Goal: Task Accomplishment & Management: Use online tool/utility

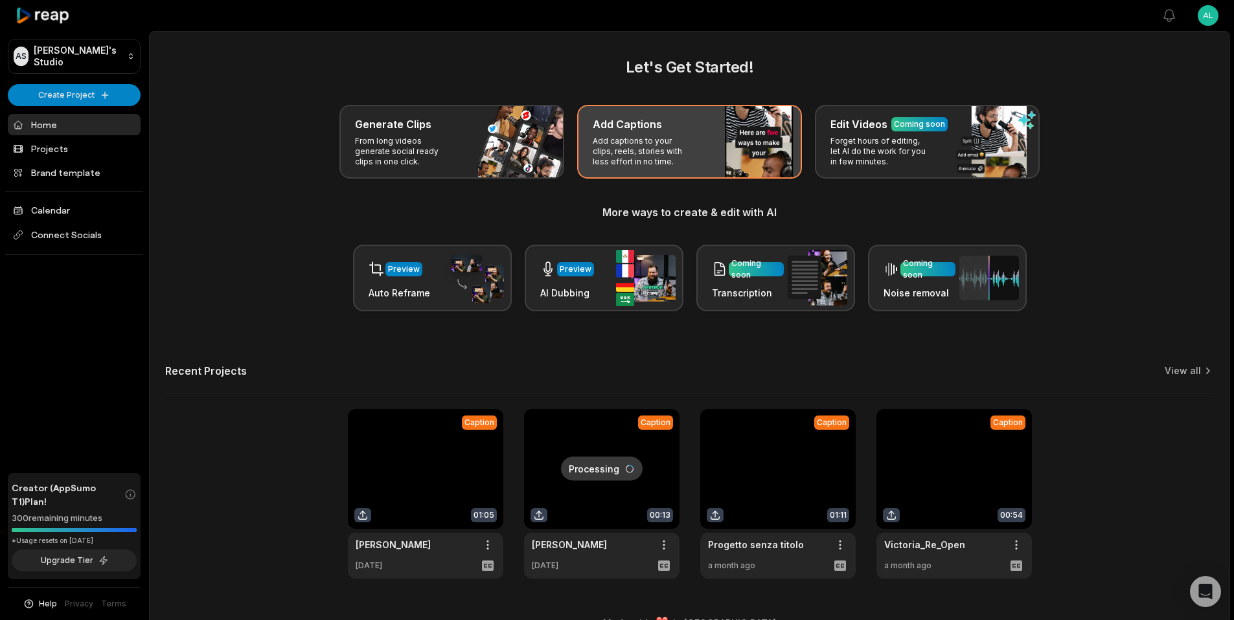
click at [656, 137] on p "Add captions to your clips, reels, stories with less effort in no time." at bounding box center [642, 151] width 100 height 31
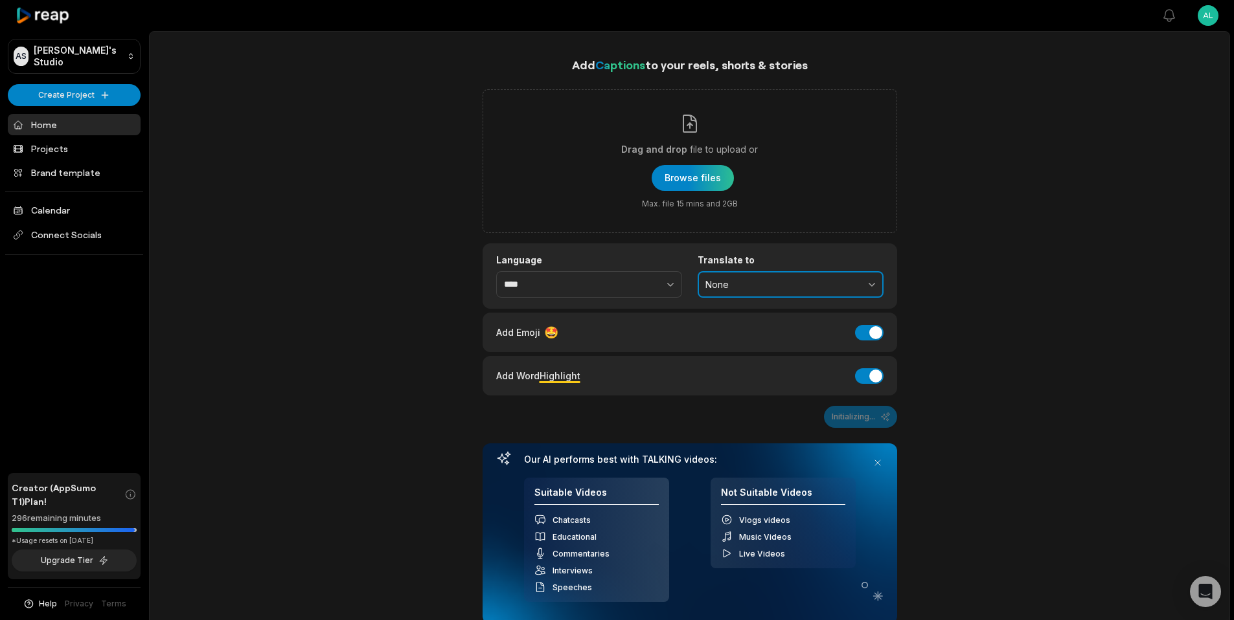
click at [743, 273] on button "None" at bounding box center [790, 284] width 186 height 27
click at [932, 257] on div "Add Captions to your reels, shorts & stories Drag and drop file to upload or Br…" at bounding box center [689, 474] width 1079 height 836
click at [640, 296] on button "button" at bounding box center [642, 284] width 80 height 27
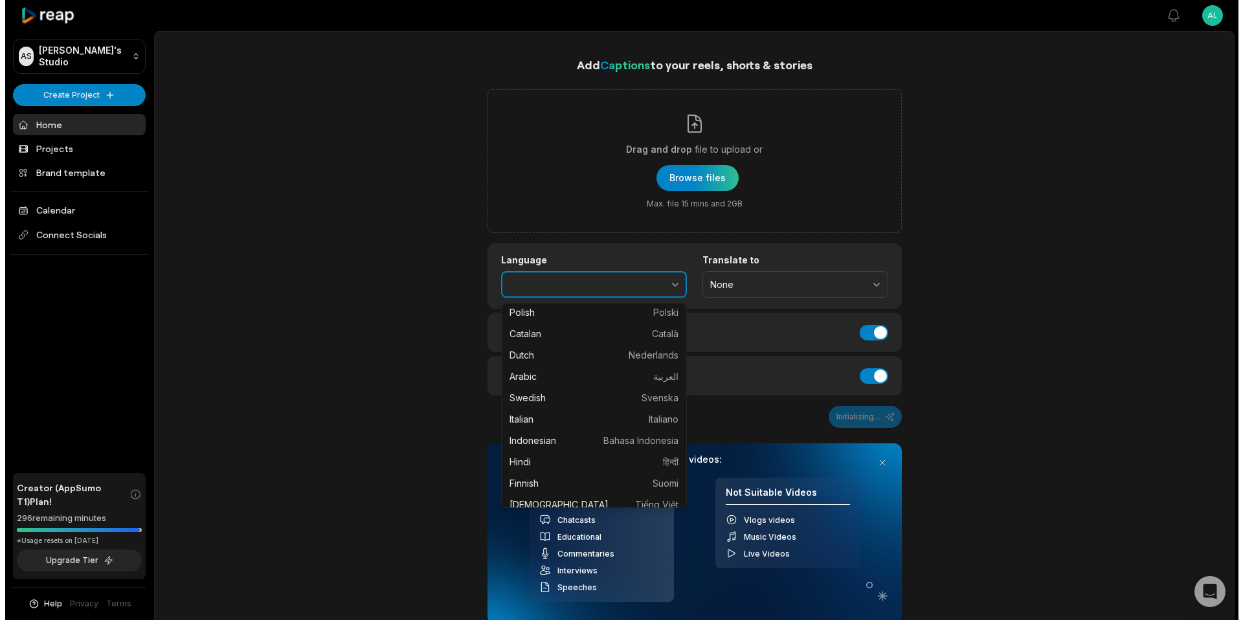
scroll to position [299, 0]
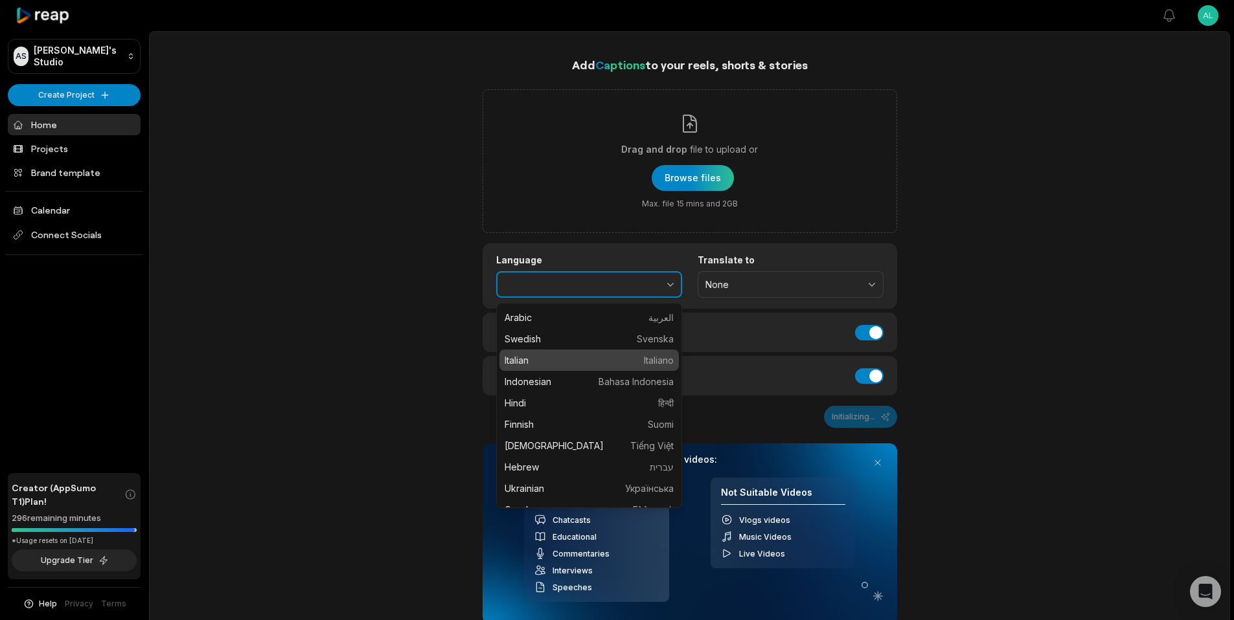
type input "*******"
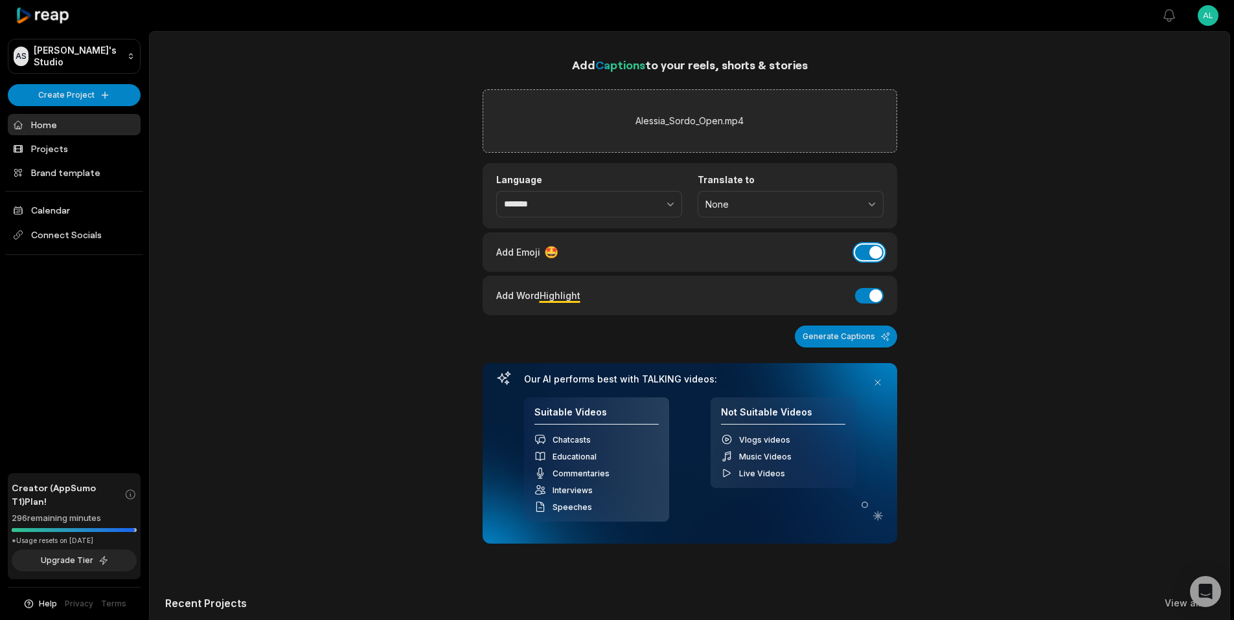
click at [873, 253] on button "Add Emoji" at bounding box center [869, 253] width 28 height 16
click at [870, 297] on button "Add Word Highlight" at bounding box center [869, 296] width 28 height 16
click at [864, 336] on button "Generate Captions" at bounding box center [846, 337] width 102 height 22
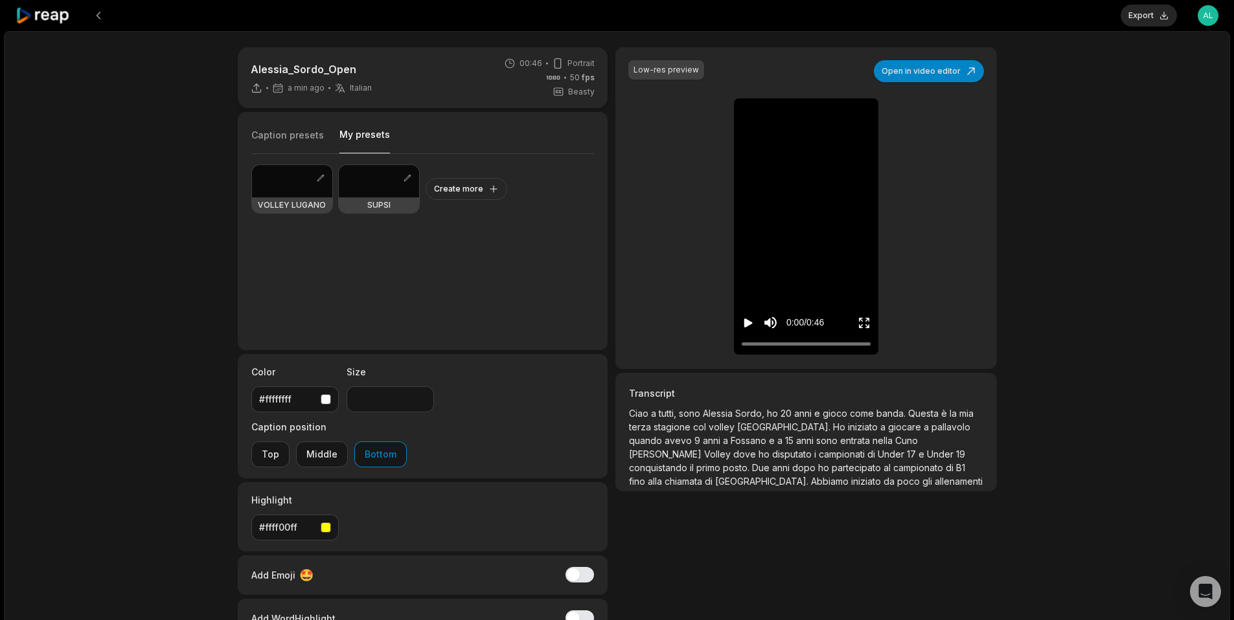
click at [365, 130] on button "My presets" at bounding box center [364, 140] width 51 height 25
click at [280, 194] on div at bounding box center [292, 181] width 80 height 32
type input "**"
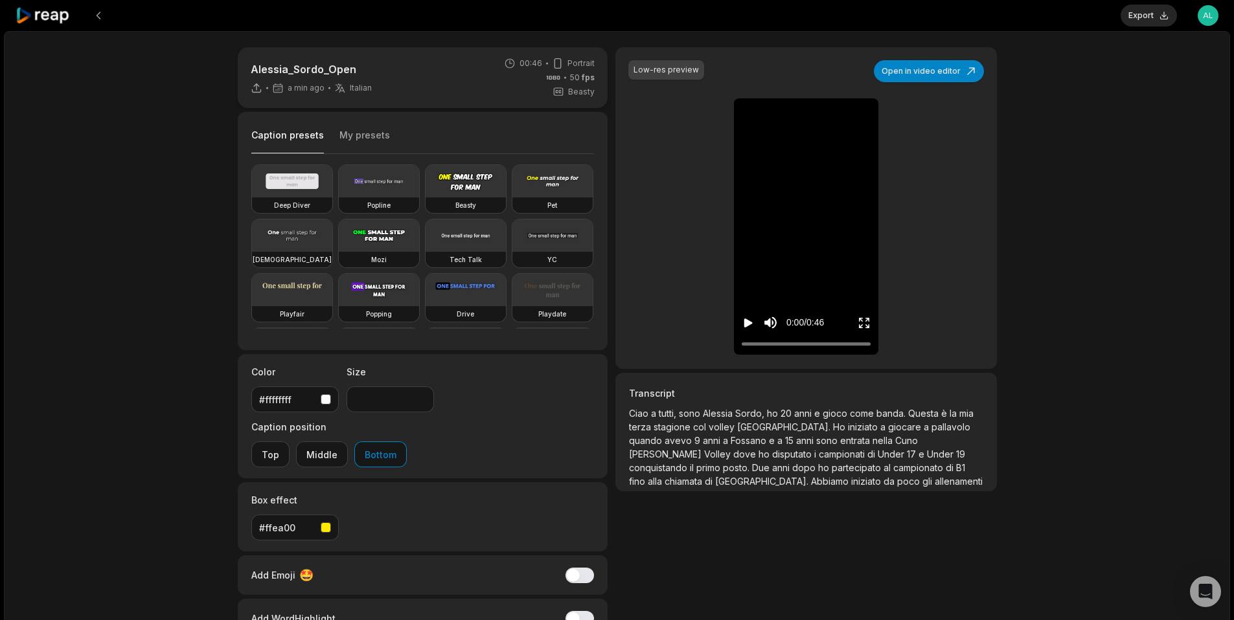
click at [303, 139] on button "Caption presets" at bounding box center [287, 141] width 73 height 25
click at [748, 323] on icon "Play video" at bounding box center [748, 323] width 8 height 9
click at [747, 321] on icon "Pause video" at bounding box center [747, 323] width 13 height 13
click at [951, 73] on button "Open in video editor" at bounding box center [929, 71] width 110 height 22
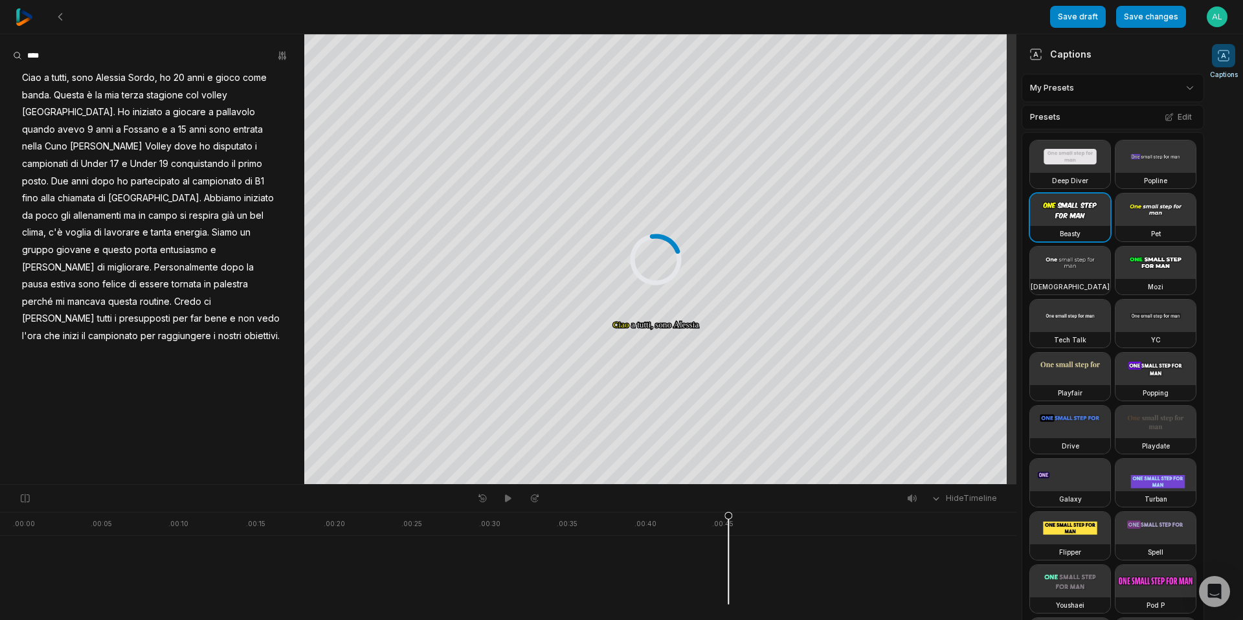
click at [1153, 93] on html "Save draft Save changes Open user menu Captions Your browser does not support m…" at bounding box center [621, 310] width 1243 height 620
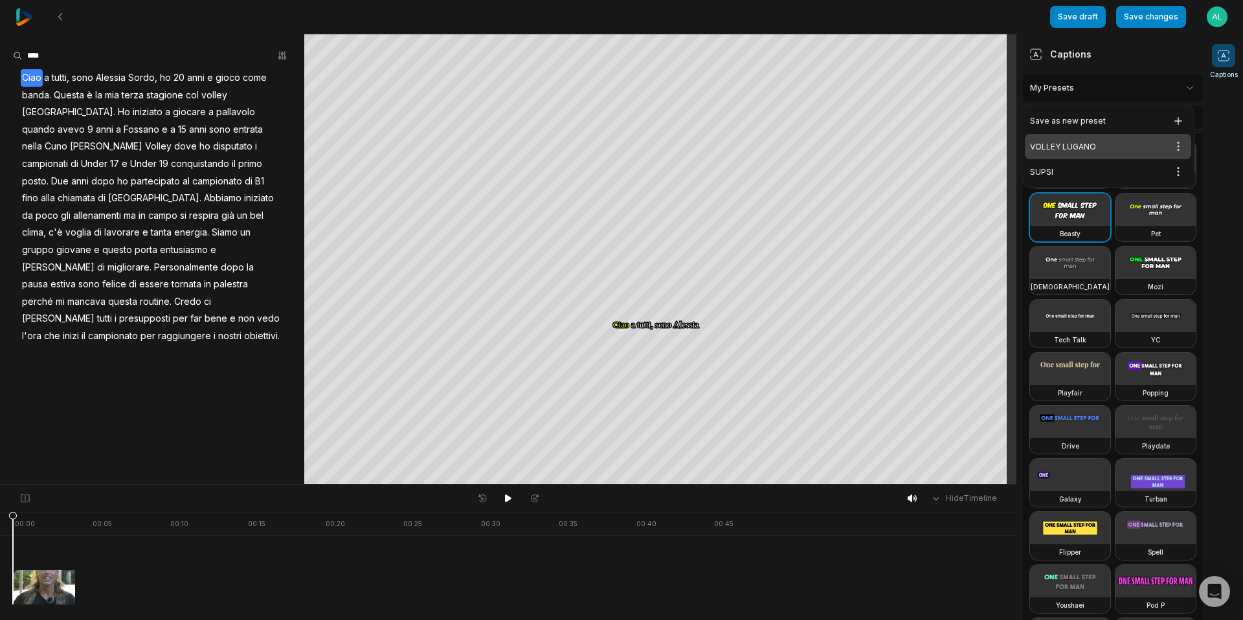
click at [1057, 141] on div "VOLLEY LUGANO Open options" at bounding box center [1108, 146] width 166 height 25
click at [1173, 91] on html "Save draft Save changes Open user menu Captions Your browser does not support m…" at bounding box center [621, 310] width 1243 height 620
click at [1174, 91] on html "Save draft Save changes Open user menu Captions Your browser does not support m…" at bounding box center [621, 310] width 1243 height 620
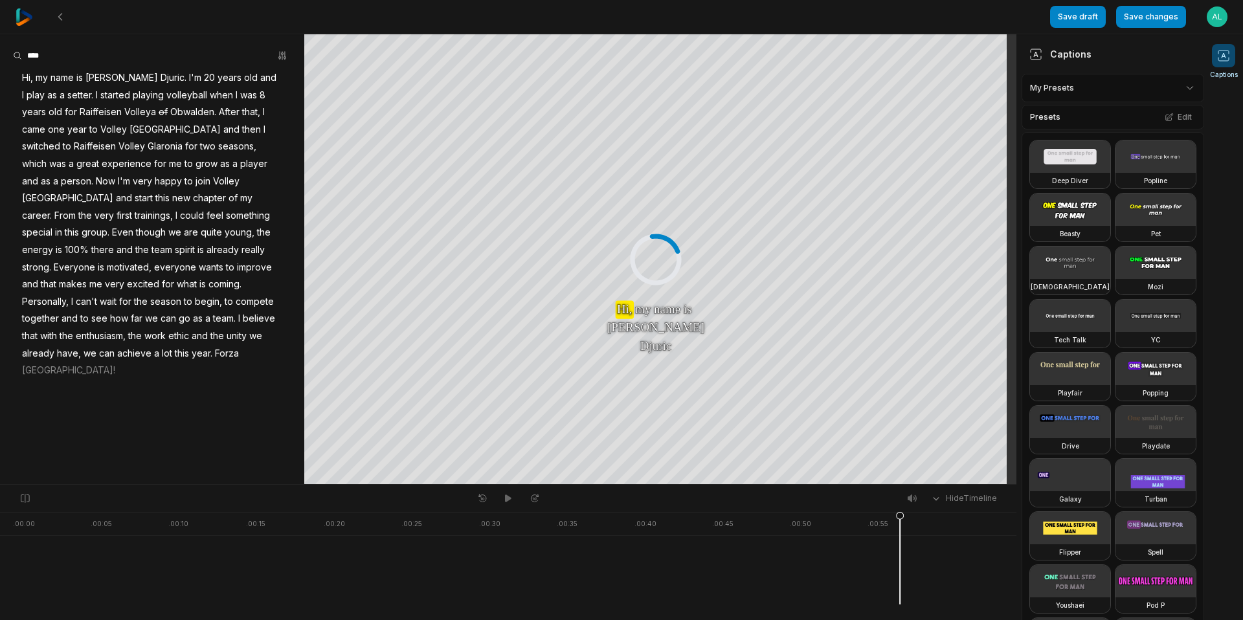
click at [23, 19] on img at bounding box center [24, 16] width 17 height 17
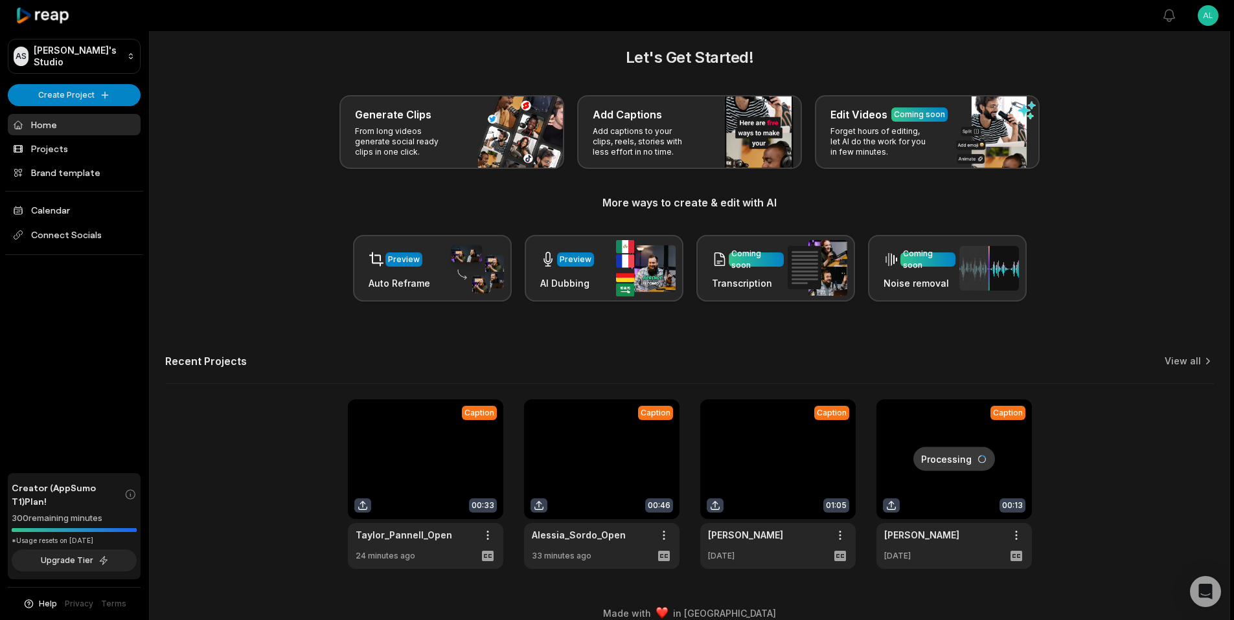
scroll to position [26, 0]
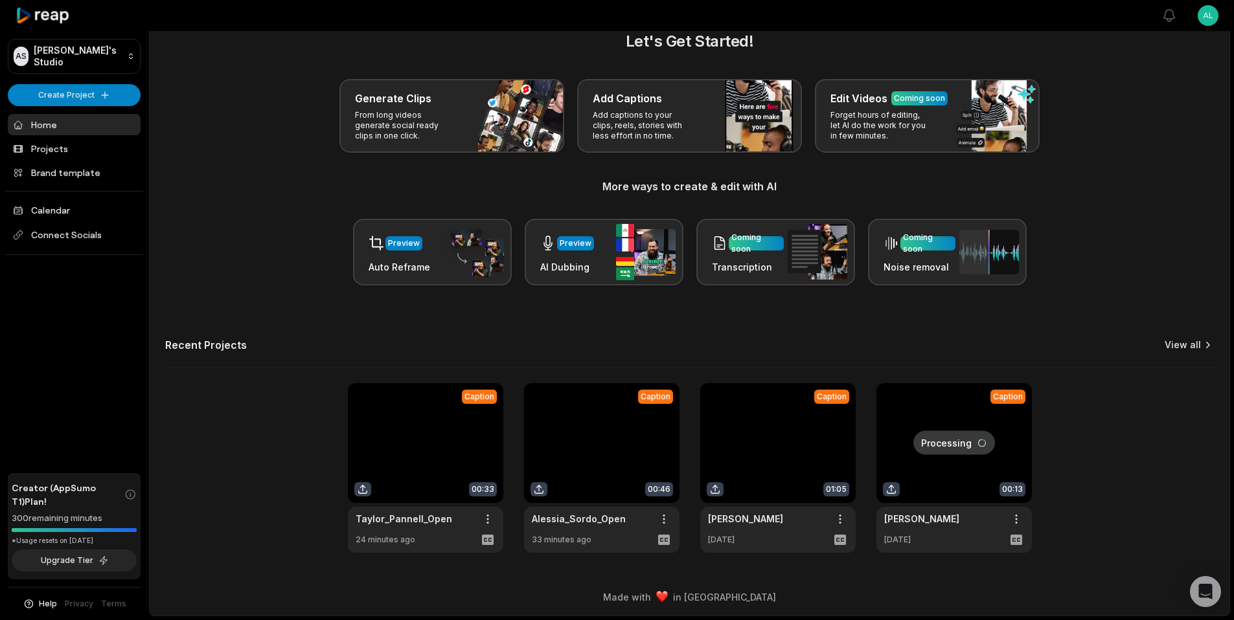
click at [1171, 341] on link "View all" at bounding box center [1182, 345] width 36 height 13
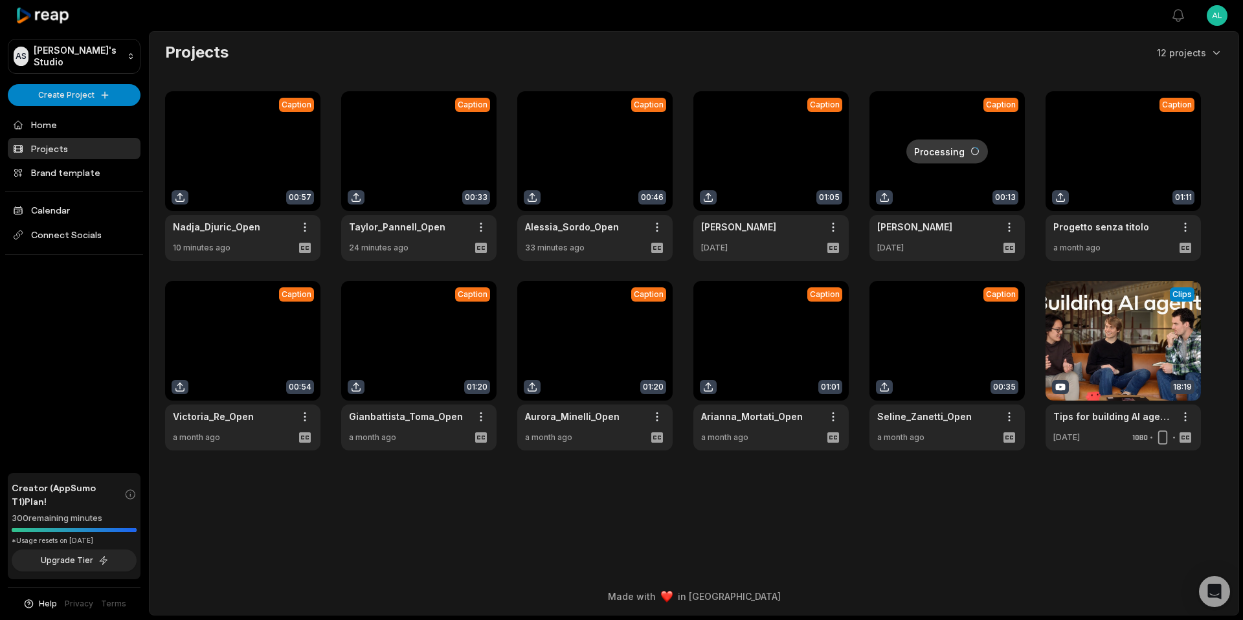
click at [231, 168] on link at bounding box center [242, 176] width 155 height 170
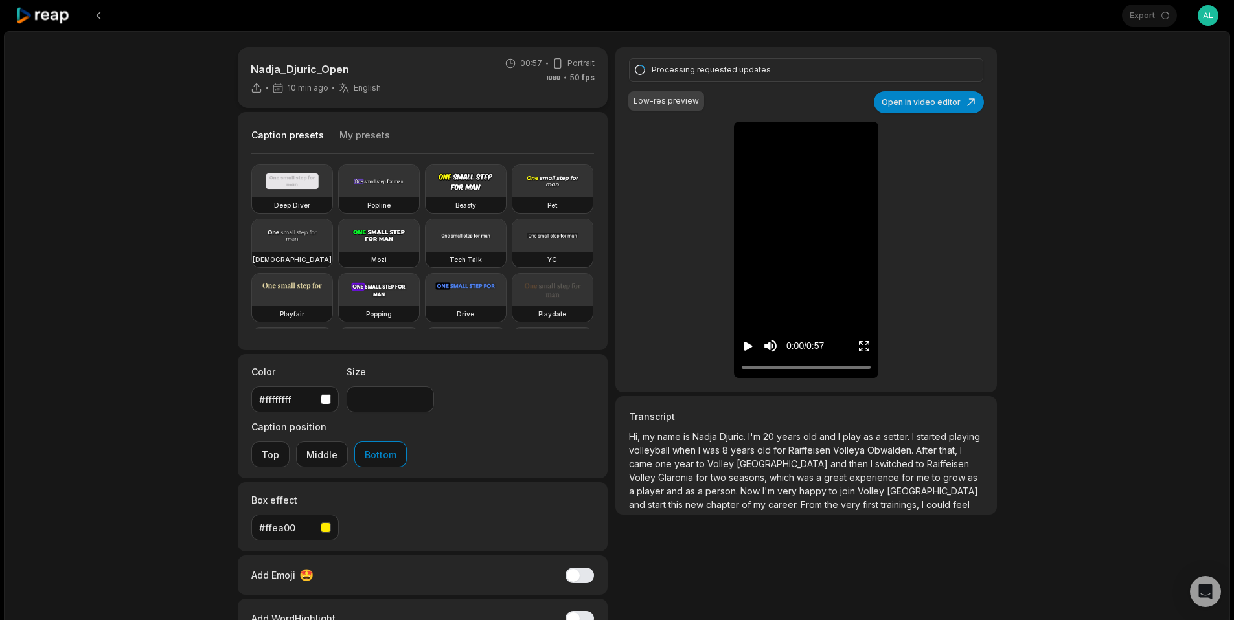
click at [41, 23] on icon at bounding box center [43, 15] width 55 height 17
click at [42, 18] on icon at bounding box center [43, 15] width 55 height 17
click at [50, 18] on icon at bounding box center [43, 15] width 55 height 17
click at [113, 60] on div "Nadja_Djuric_Open 10 min ago English en 00:57 Portrait 50 fps Beasty Caption pr…" at bounding box center [617, 383] width 1226 height 705
click at [48, 19] on icon at bounding box center [43, 15] width 55 height 17
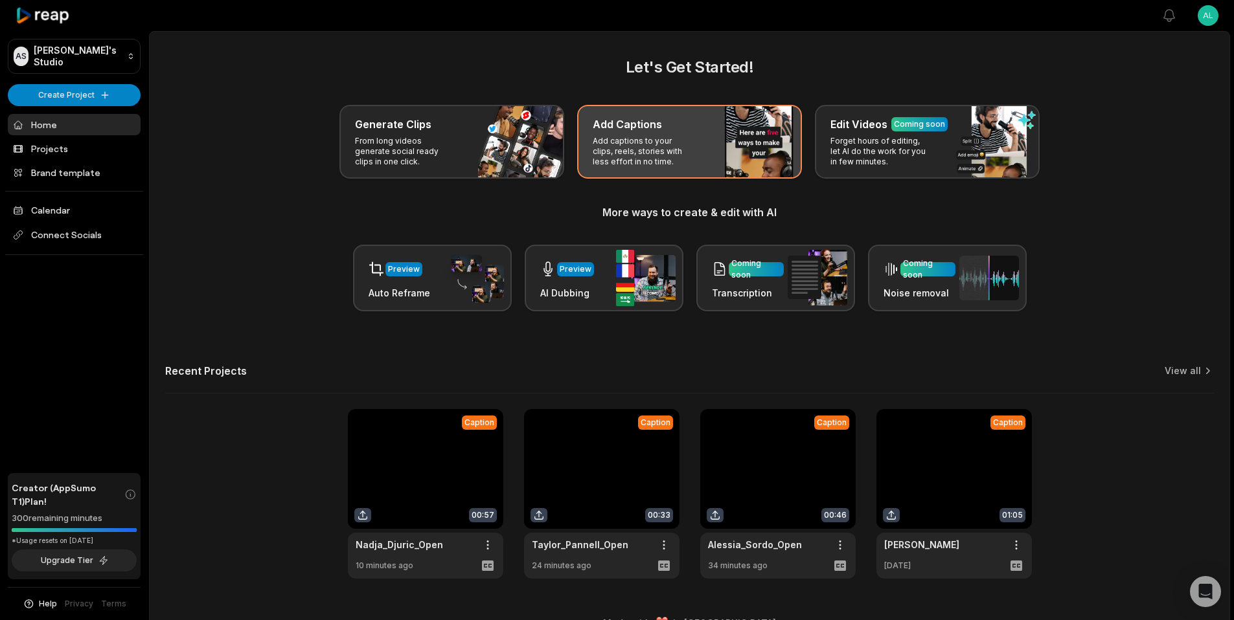
click at [648, 124] on h3 "Add Captions" at bounding box center [626, 125] width 69 height 16
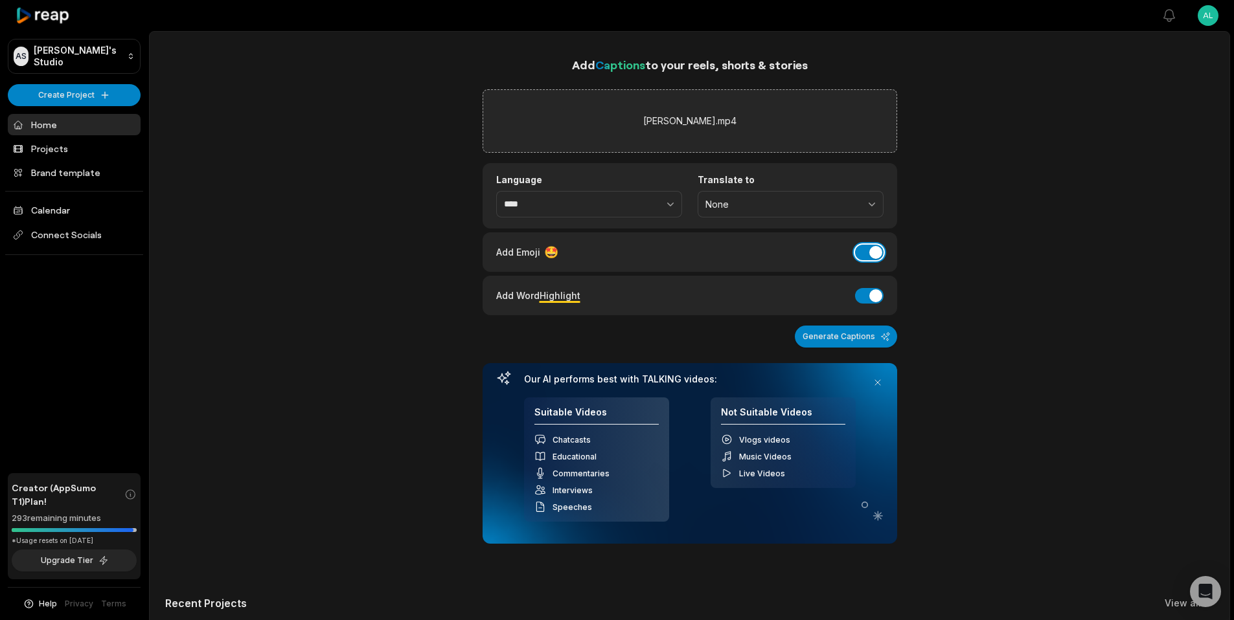
click at [878, 251] on button "Add Emoji" at bounding box center [869, 253] width 28 height 16
click at [870, 294] on button "Add Word Highlight" at bounding box center [869, 296] width 28 height 16
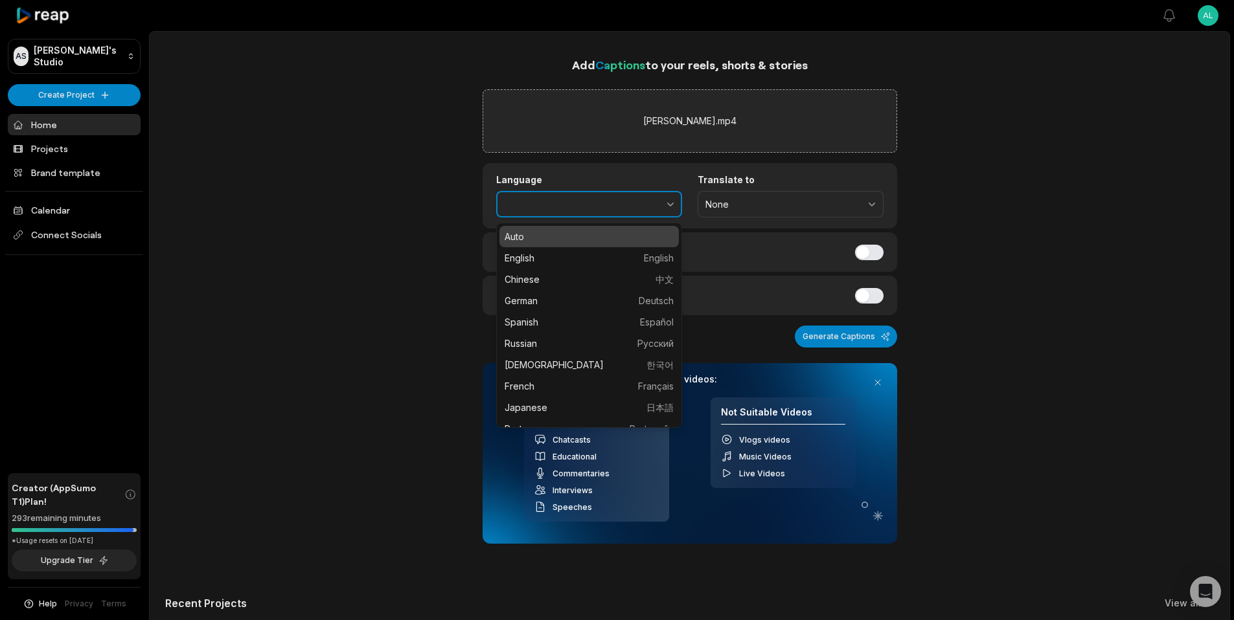
click at [666, 203] on icon "button" at bounding box center [670, 203] width 13 height 13
type input "*******"
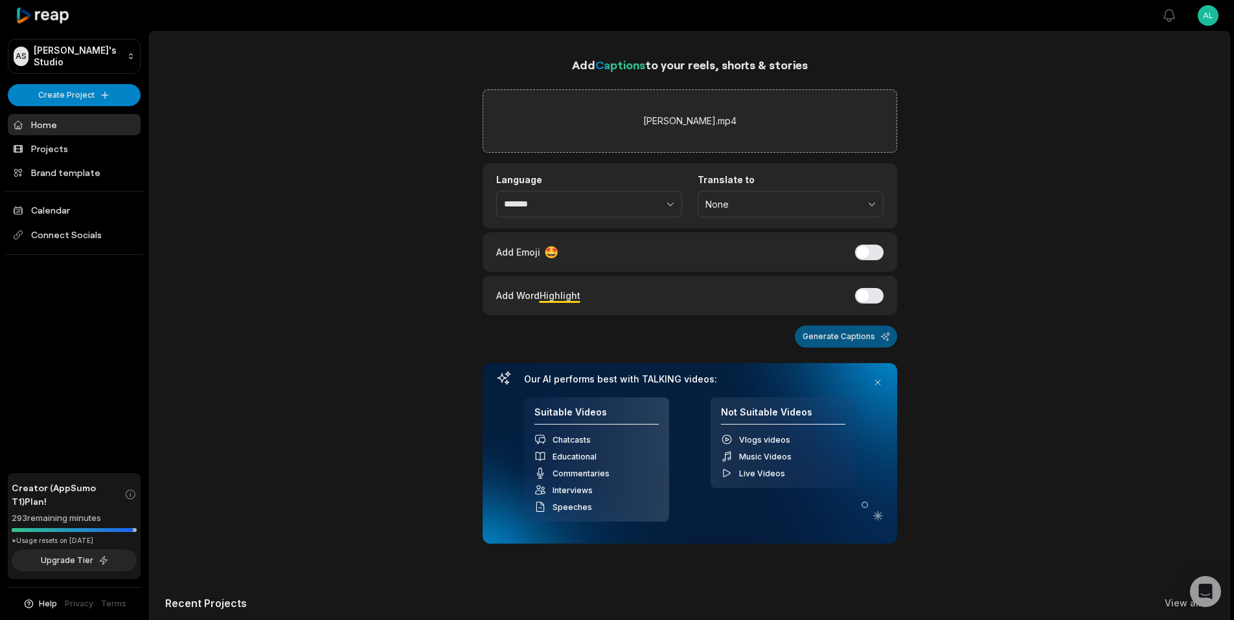
click at [837, 339] on button "Generate Captions" at bounding box center [846, 337] width 102 height 22
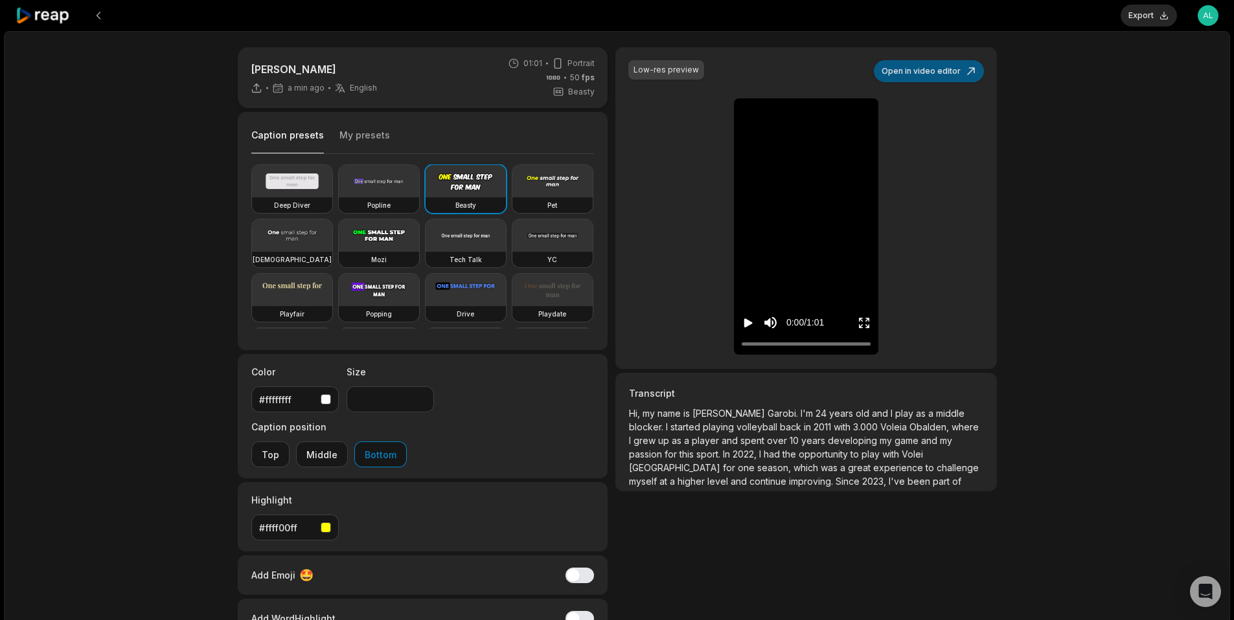
click at [916, 71] on button "Open in video editor" at bounding box center [929, 71] width 110 height 22
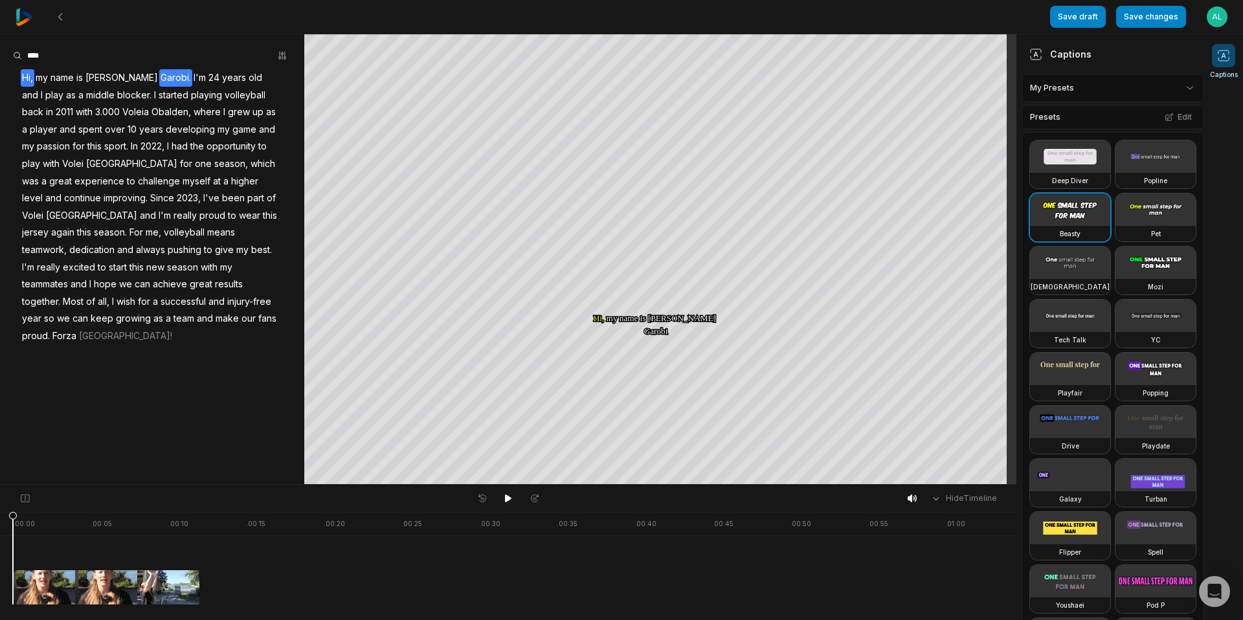
click at [159, 74] on span "Garobi." at bounding box center [175, 77] width 33 height 17
click at [130, 99] on button "Correct word" at bounding box center [127, 99] width 87 height 17
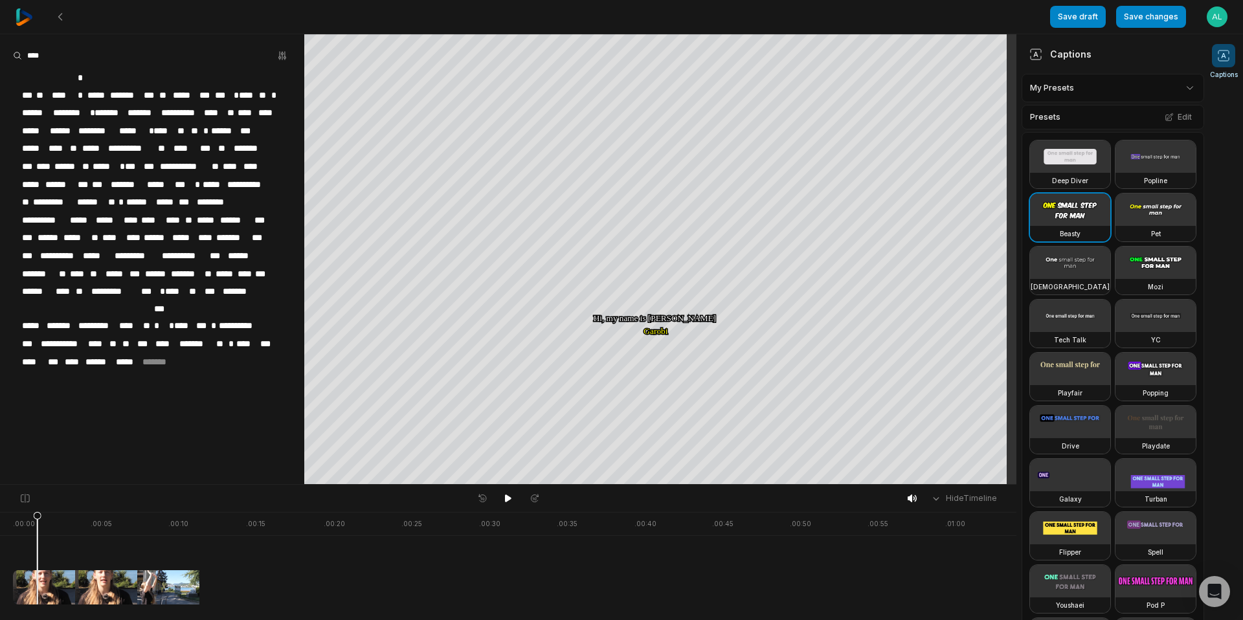
click at [133, 87] on span "*******" at bounding box center [126, 95] width 34 height 17
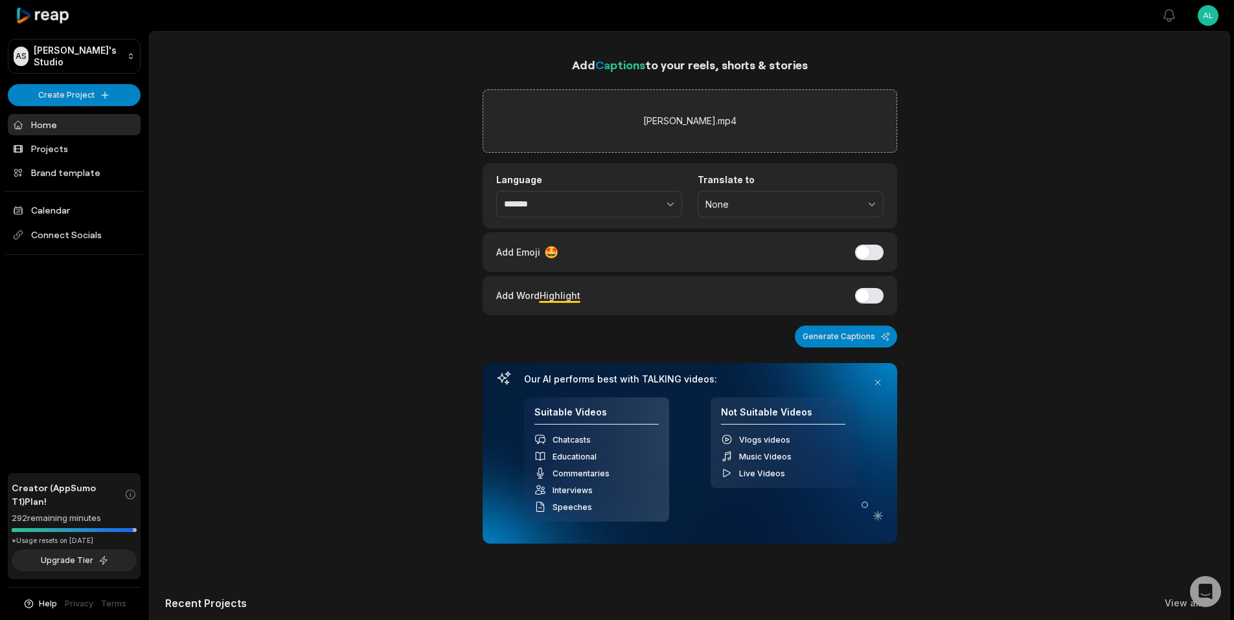
click at [847, 341] on button "Generate Captions" at bounding box center [846, 337] width 102 height 22
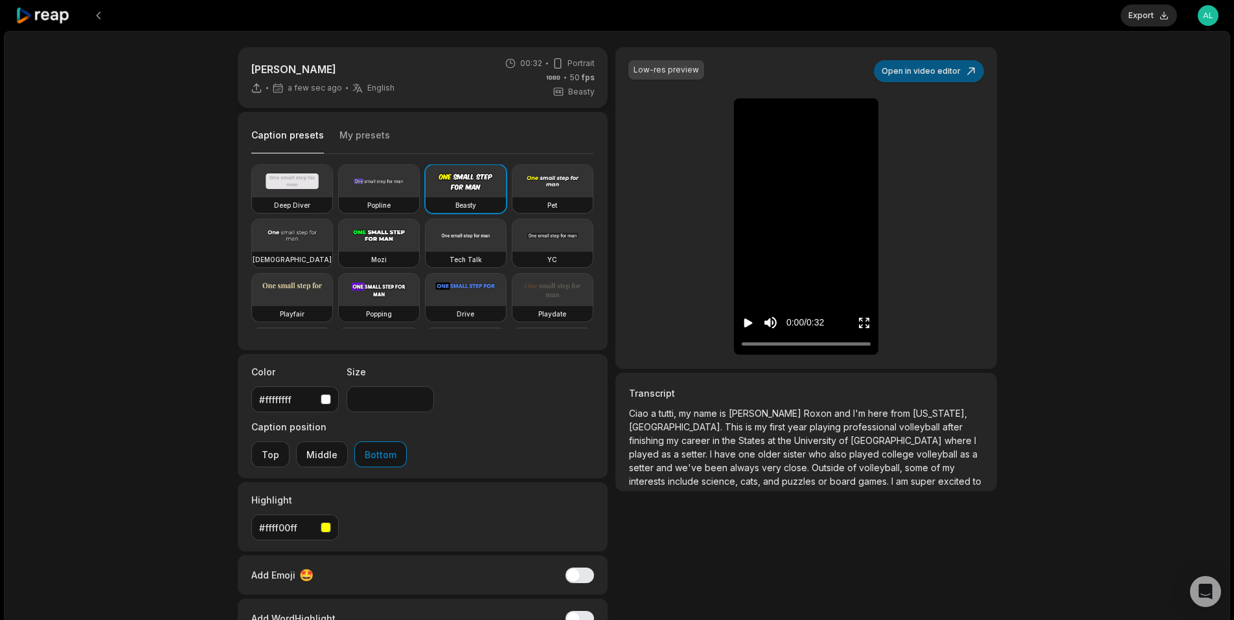
click at [930, 67] on button "Open in video editor" at bounding box center [929, 71] width 110 height 22
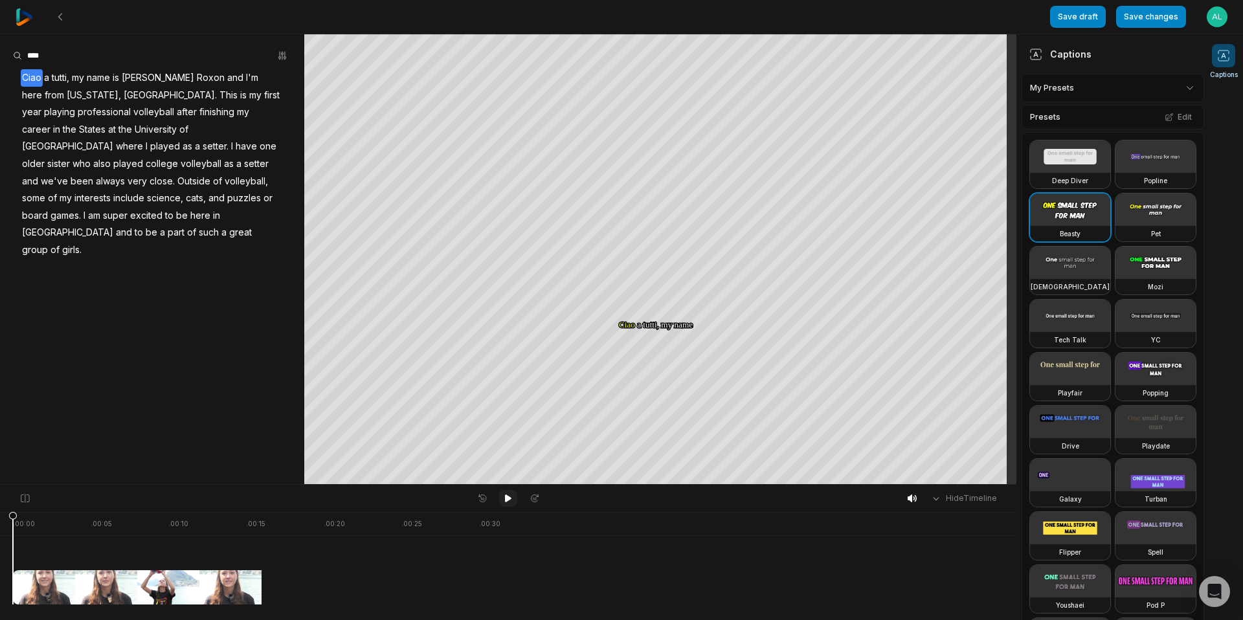
click at [508, 498] on icon at bounding box center [508, 499] width 6 height 8
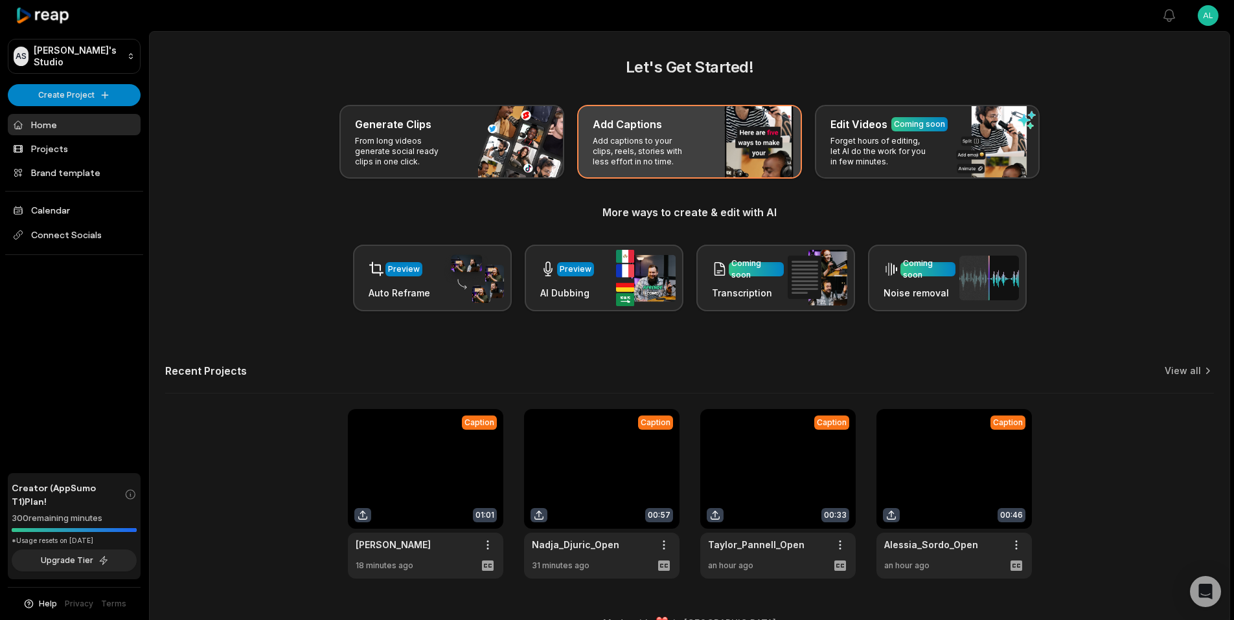
click at [675, 145] on p "Add captions to your clips, reels, stories with less effort in no time." at bounding box center [642, 151] width 100 height 31
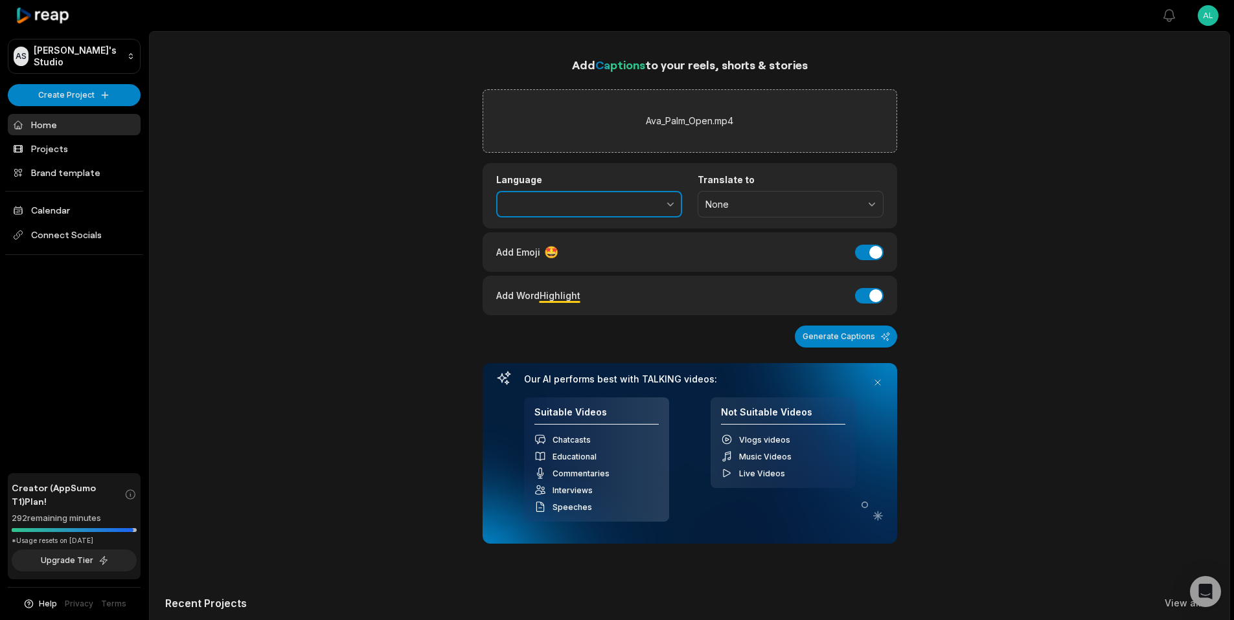
click at [666, 203] on icon "button" at bounding box center [670, 203] width 13 height 13
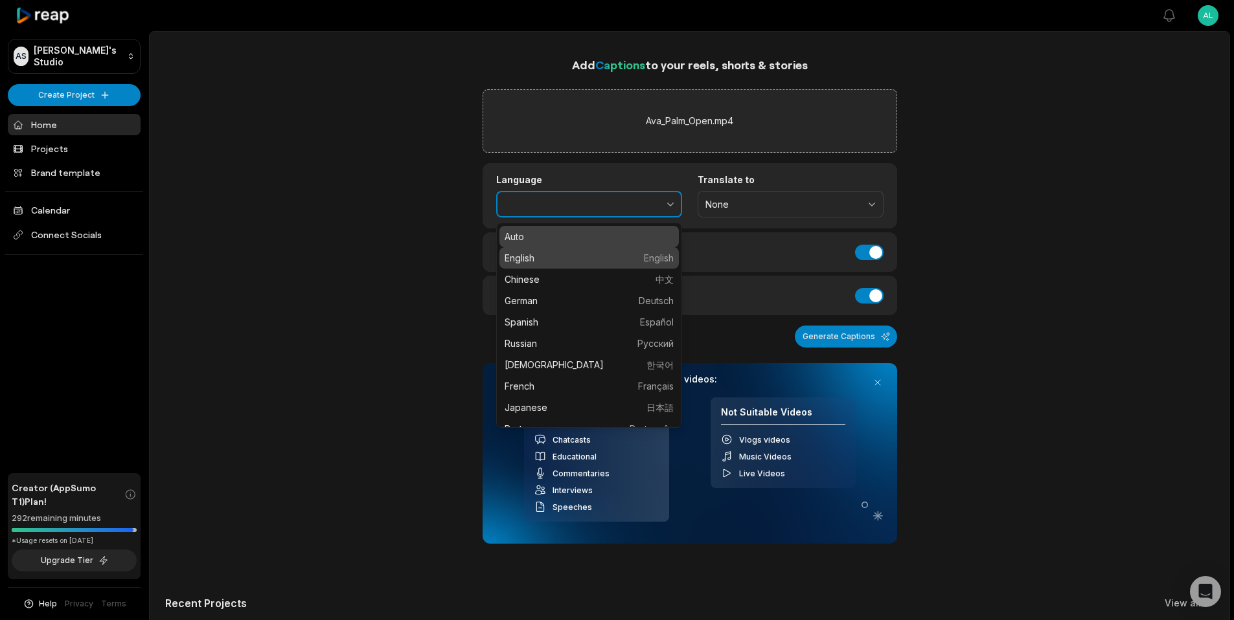
type input "*******"
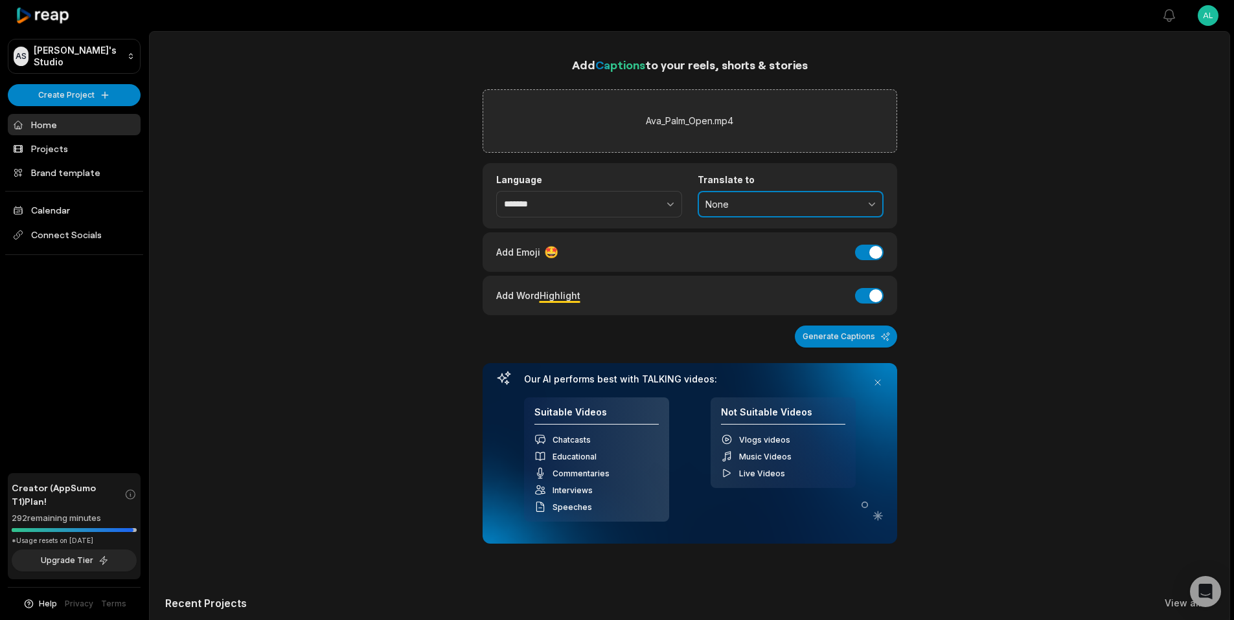
click at [758, 209] on span "None" at bounding box center [781, 205] width 152 height 12
drag, startPoint x: 962, startPoint y: 220, endPoint x: 914, endPoint y: 262, distance: 63.8
click at [962, 220] on div "Add Captions to your reels, shorts & stories Ava_Palm_Open.mp4 Language *******…" at bounding box center [689, 434] width 1079 height 756
click at [879, 267] on div "Add Emoji 🤩 Add Emoji" at bounding box center [689, 251] width 414 height 39
click at [877, 261] on div "Add Emoji 🤩 Add Emoji" at bounding box center [689, 251] width 414 height 39
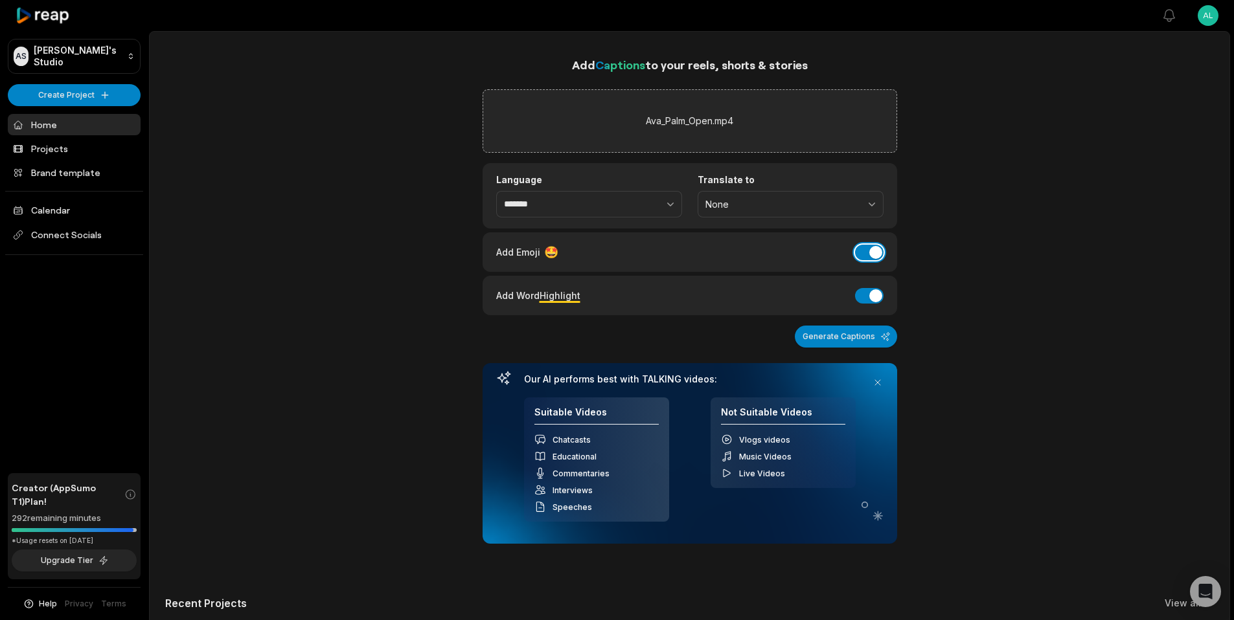
click at [875, 259] on button "Add Emoji" at bounding box center [869, 253] width 28 height 16
click at [879, 299] on button "Add Word Highlight" at bounding box center [869, 296] width 28 height 16
click at [870, 334] on button "Generate Captions" at bounding box center [846, 337] width 102 height 22
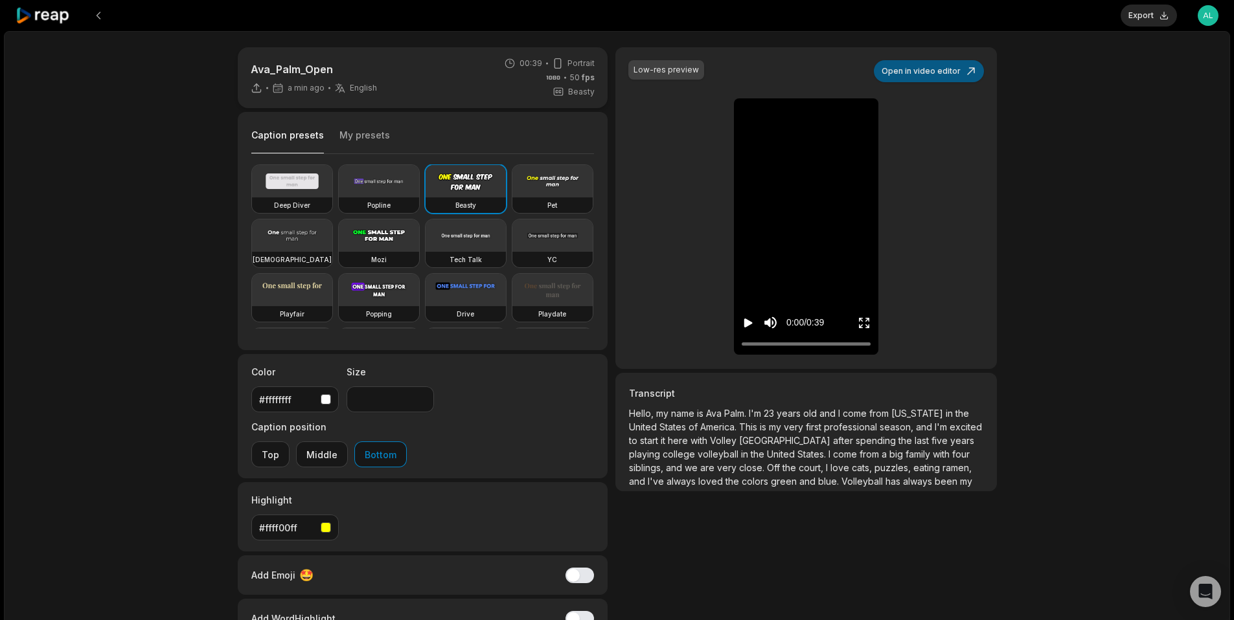
click at [915, 70] on button "Open in video editor" at bounding box center [929, 71] width 110 height 22
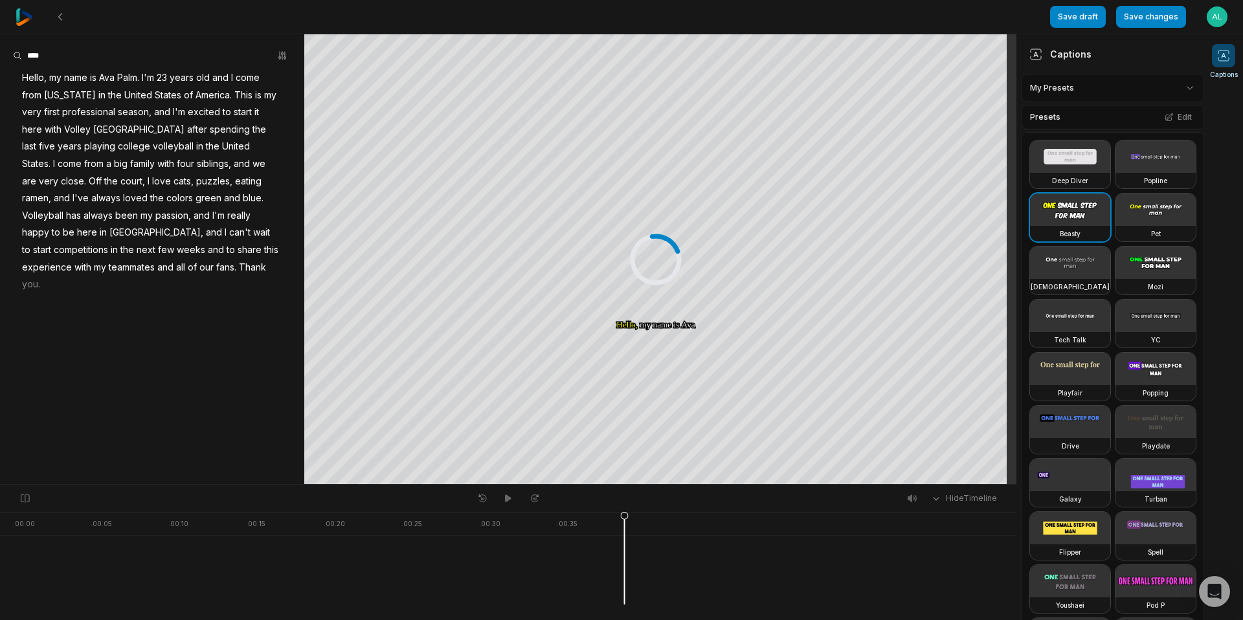
click at [1131, 89] on html "Save draft Save changes Open user menu Captions Your browser does not support m…" at bounding box center [621, 310] width 1243 height 620
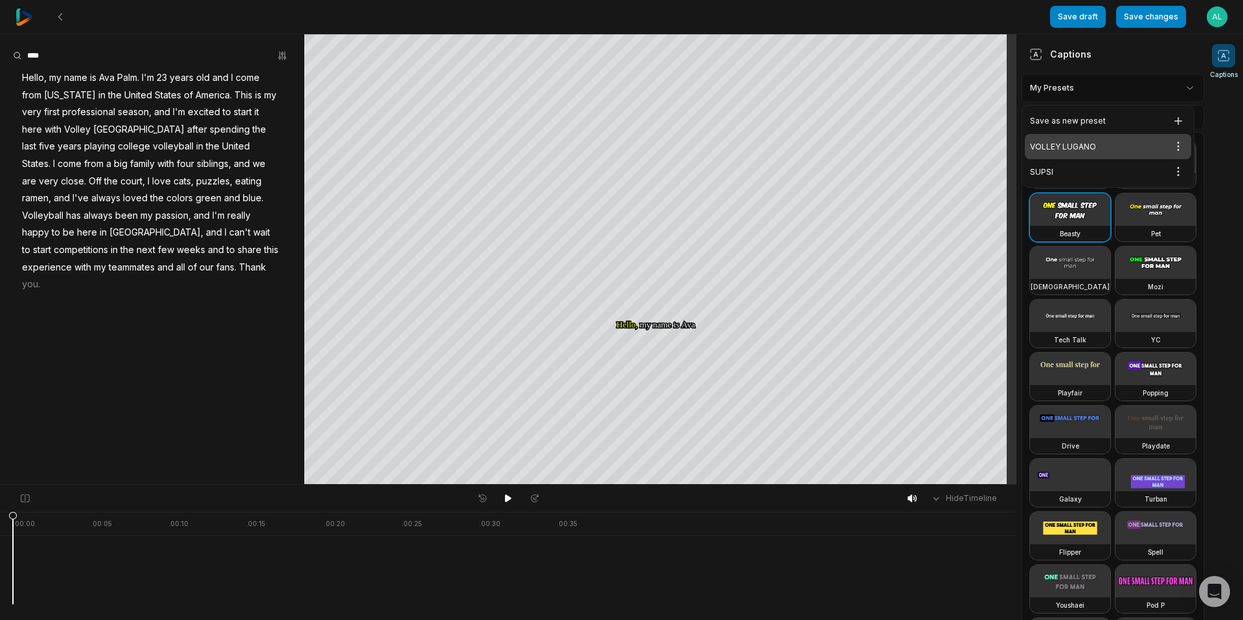
click at [1090, 146] on div "VOLLEY LUGANO Open options" at bounding box center [1108, 146] width 166 height 25
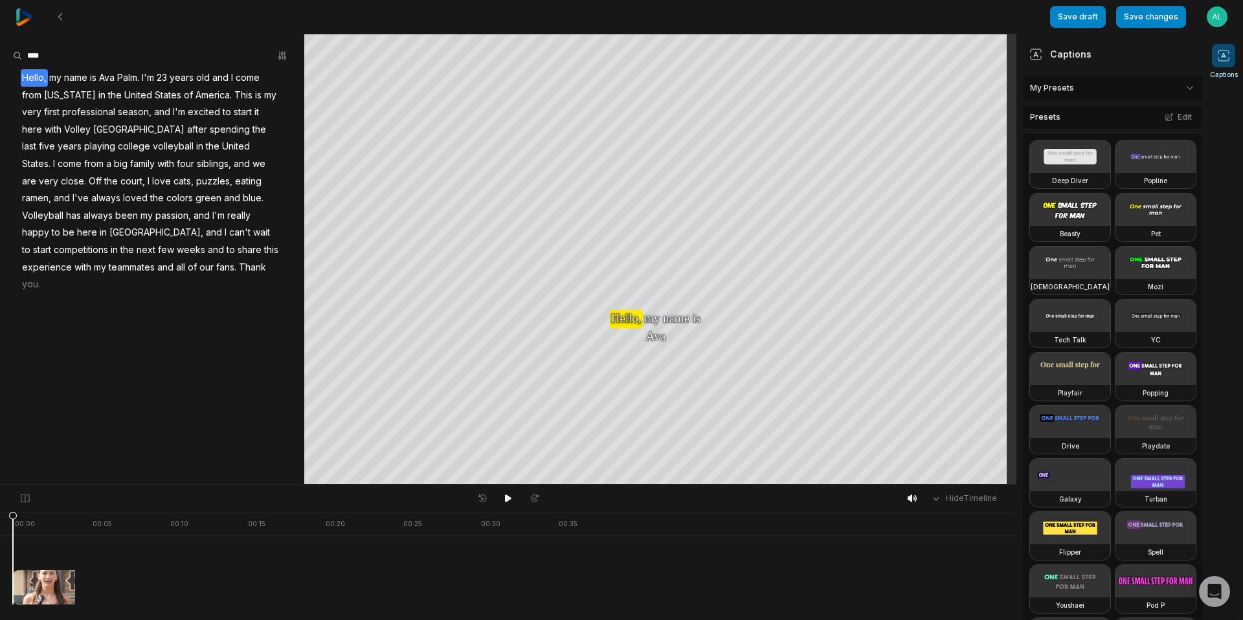
click at [1097, 84] on html "Save draft Save changes Open user menu Captions Your browser does not support m…" at bounding box center [621, 310] width 1243 height 620
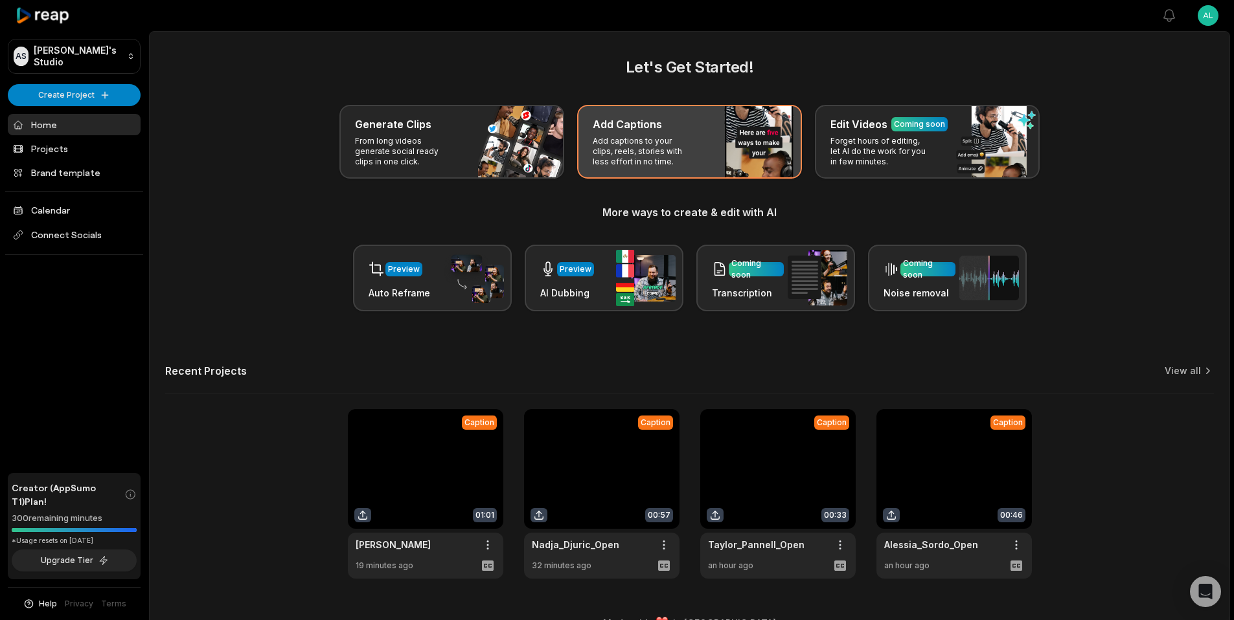
click at [683, 126] on div "Add Captions" at bounding box center [689, 125] width 194 height 16
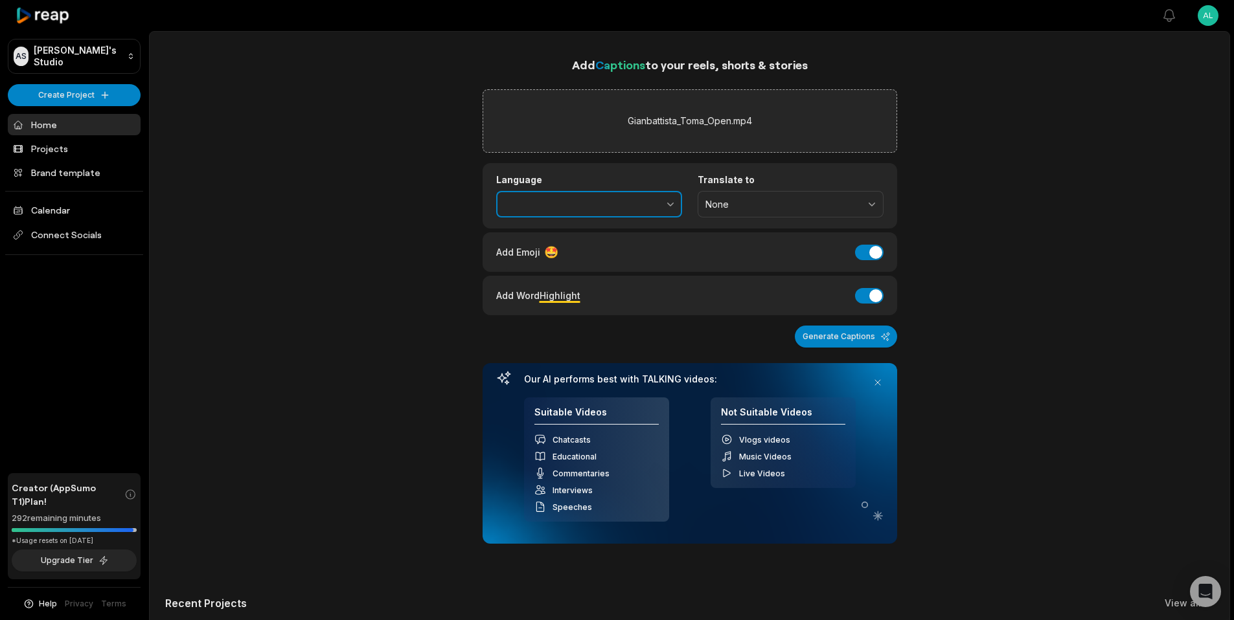
click at [654, 204] on button "button" at bounding box center [642, 204] width 80 height 27
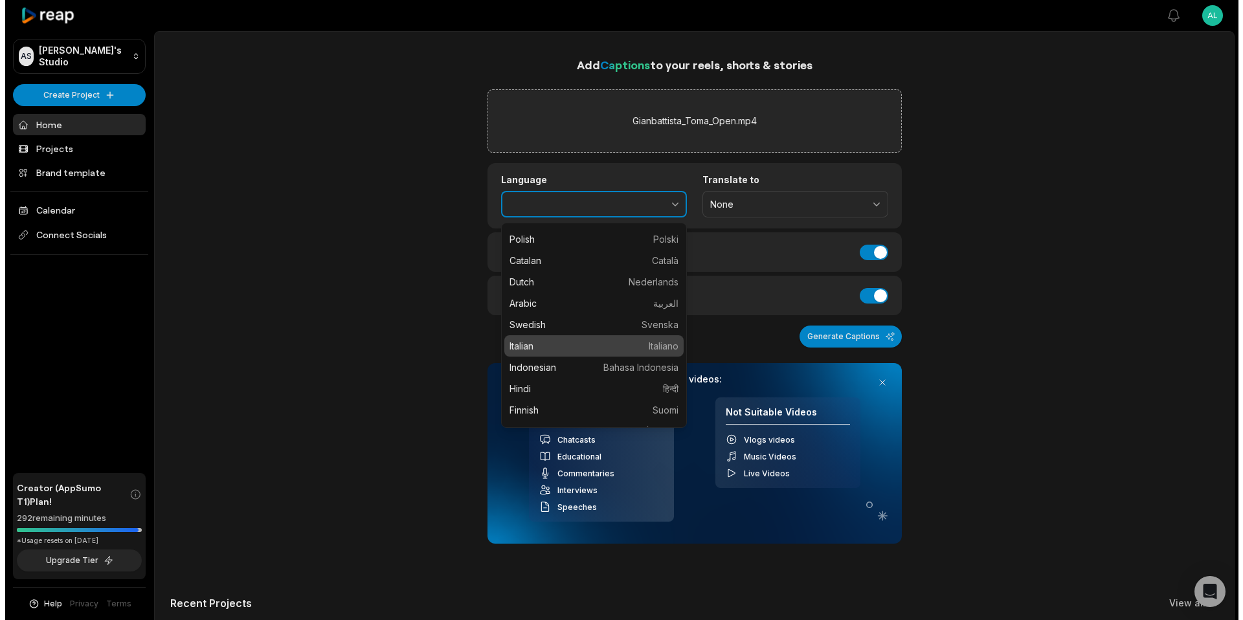
scroll to position [243, 0]
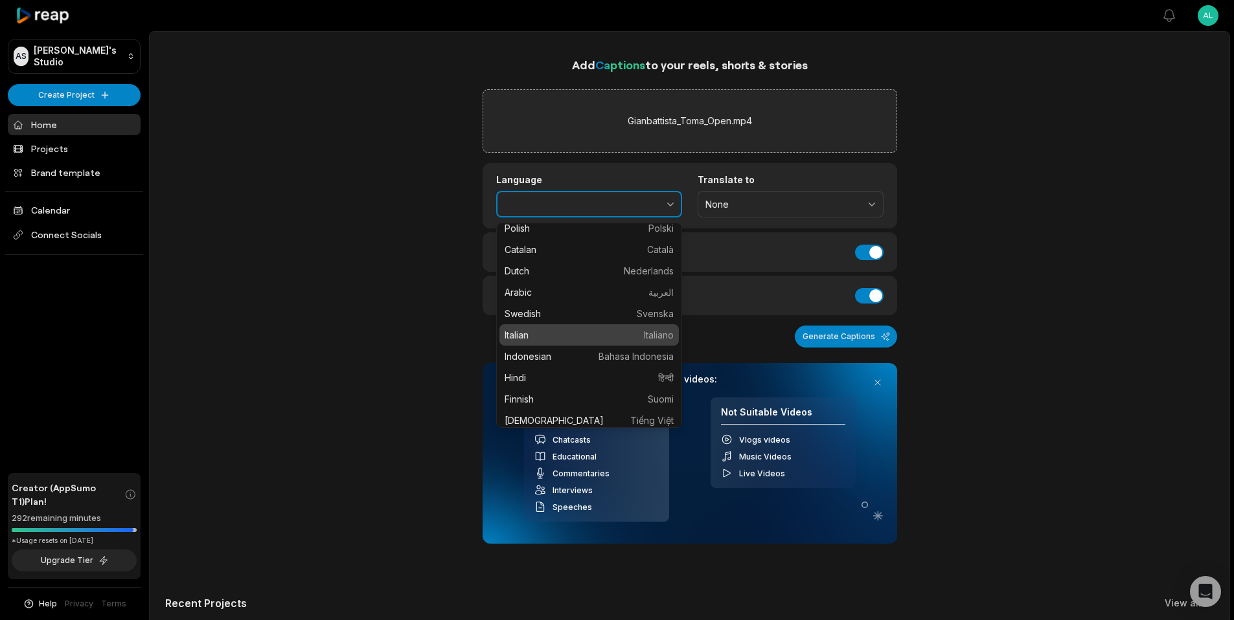
type input "*******"
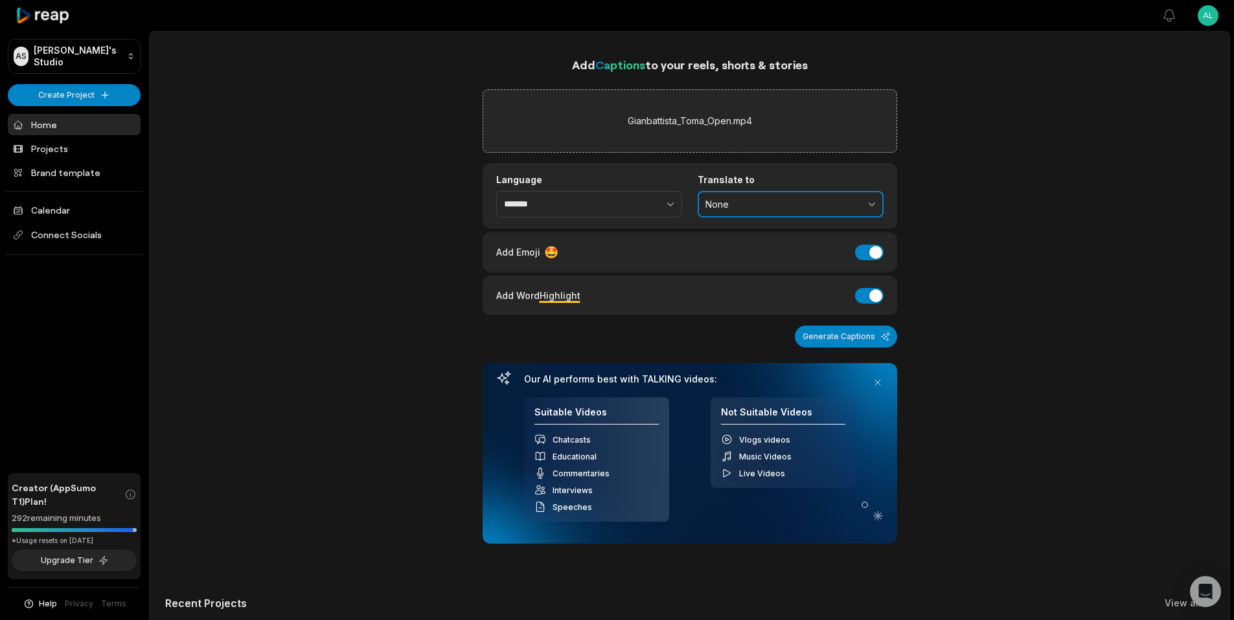
click at [758, 209] on button "None" at bounding box center [790, 204] width 186 height 27
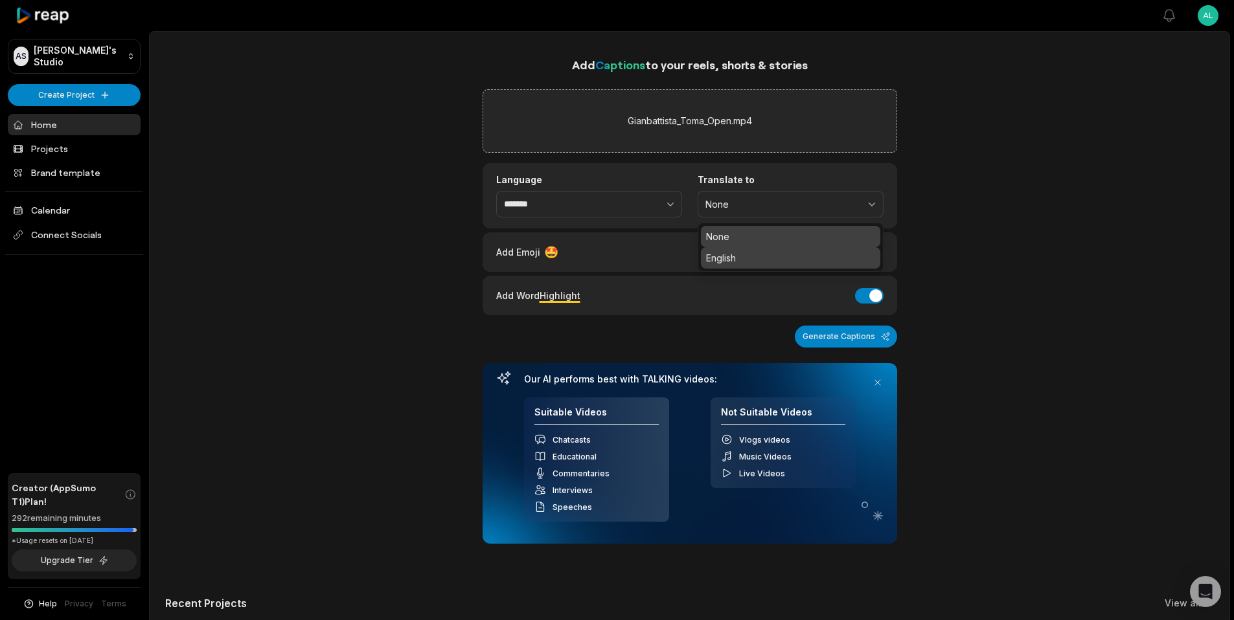
click at [746, 254] on p "English" at bounding box center [790, 258] width 169 height 14
click at [886, 253] on div "Add Emoji 🤩 Add Emoji" at bounding box center [689, 251] width 414 height 39
click at [879, 254] on button "Add Emoji" at bounding box center [869, 253] width 28 height 16
click at [876, 295] on button "Add Word Highlight" at bounding box center [869, 296] width 28 height 16
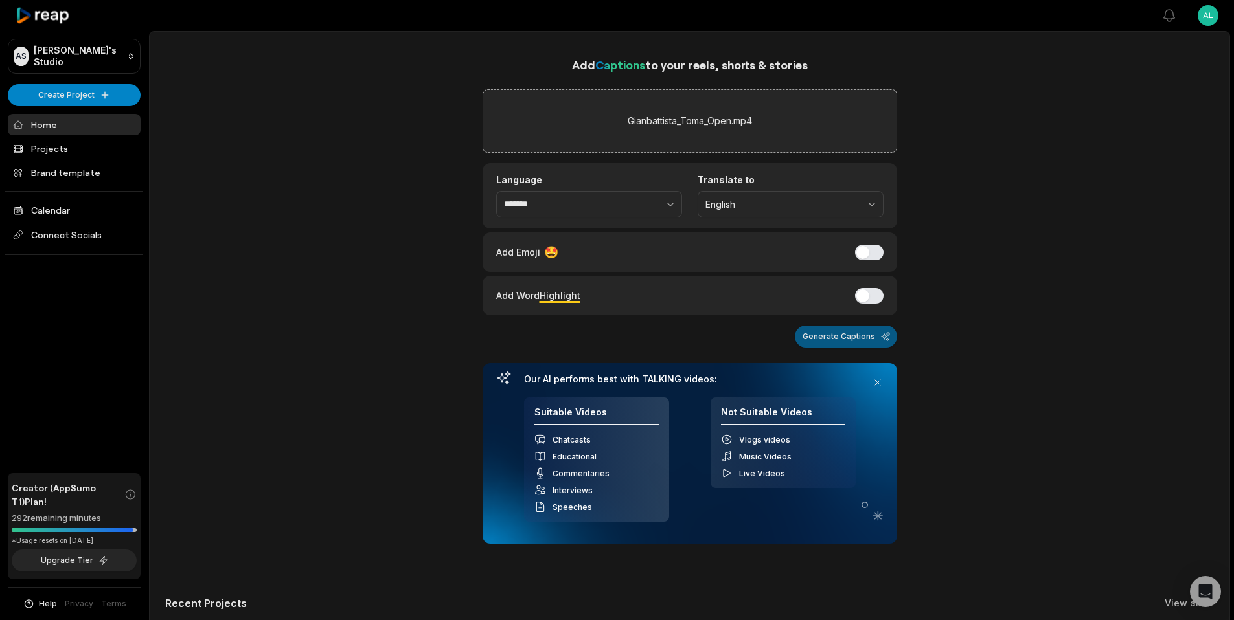
click at [844, 333] on button "Generate Captions" at bounding box center [846, 337] width 102 height 22
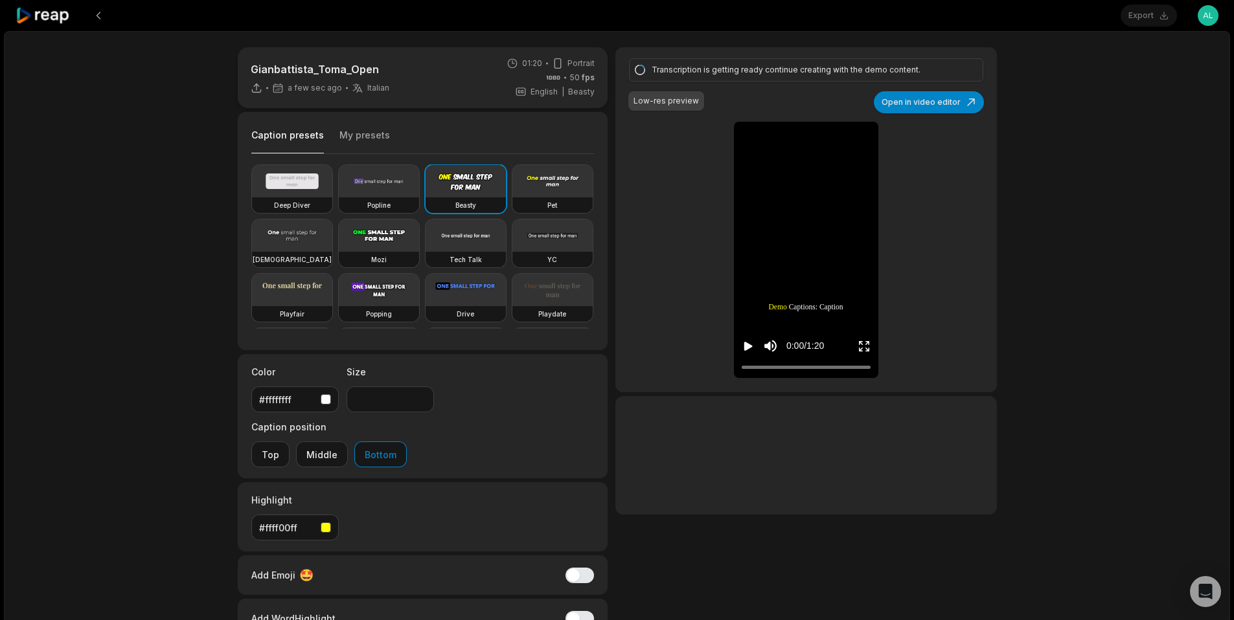
click at [350, 129] on button "My presets" at bounding box center [364, 141] width 51 height 25
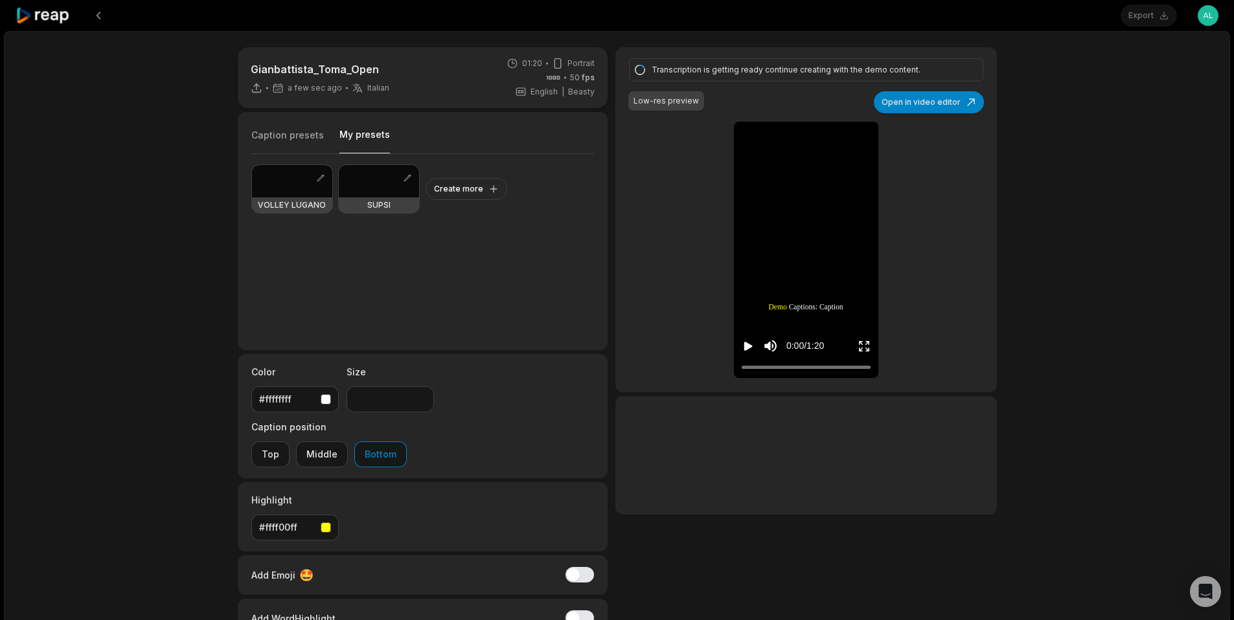
click at [290, 139] on button "Caption presets" at bounding box center [287, 141] width 73 height 25
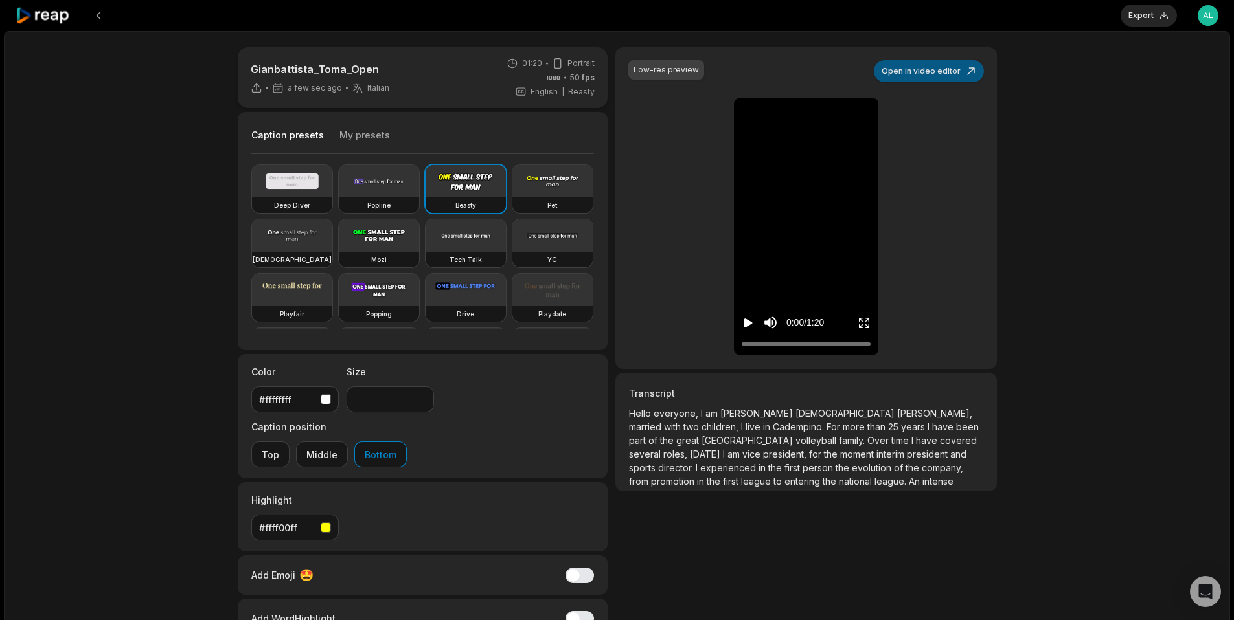
click at [897, 75] on button "Open in video editor" at bounding box center [929, 71] width 110 height 22
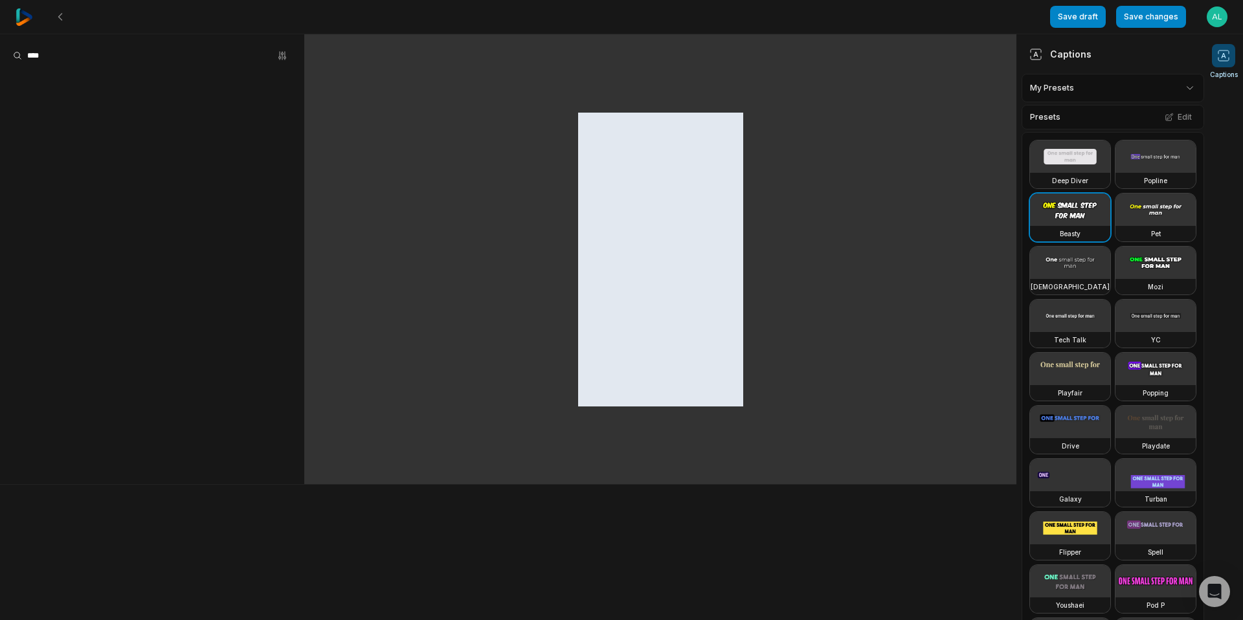
click at [1111, 90] on html "Save draft Save changes Open user menu Captions Captions My Presets Presets Edi…" at bounding box center [621, 310] width 1243 height 620
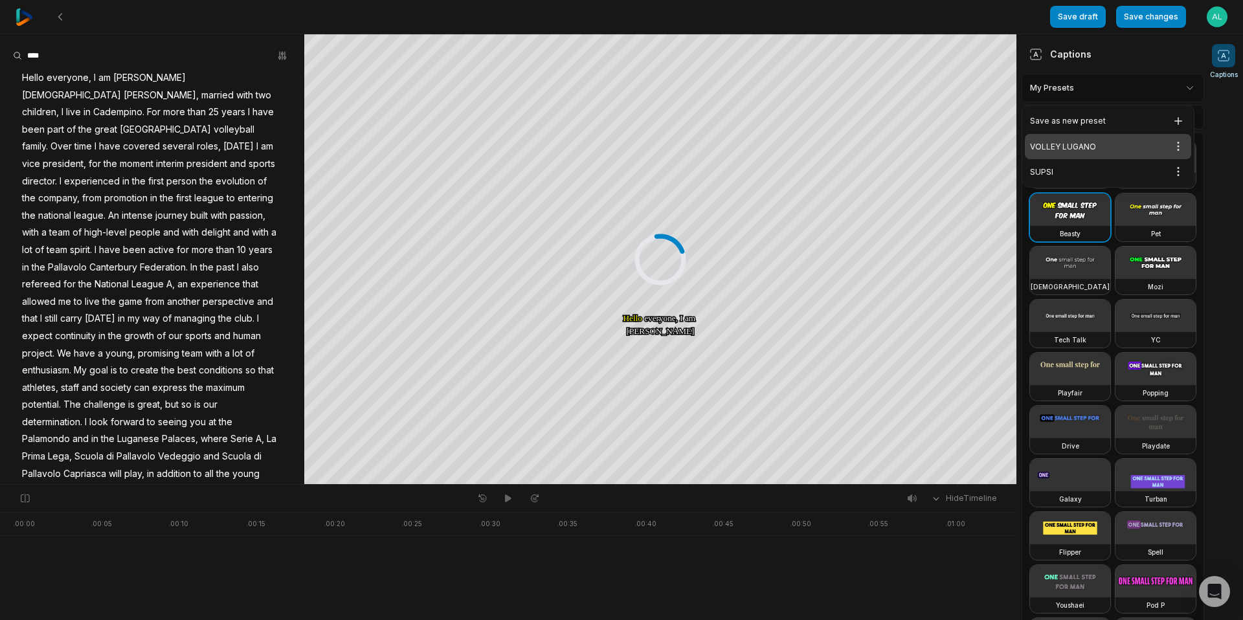
click at [1091, 144] on div "VOLLEY LUGANO Open options" at bounding box center [1108, 146] width 166 height 25
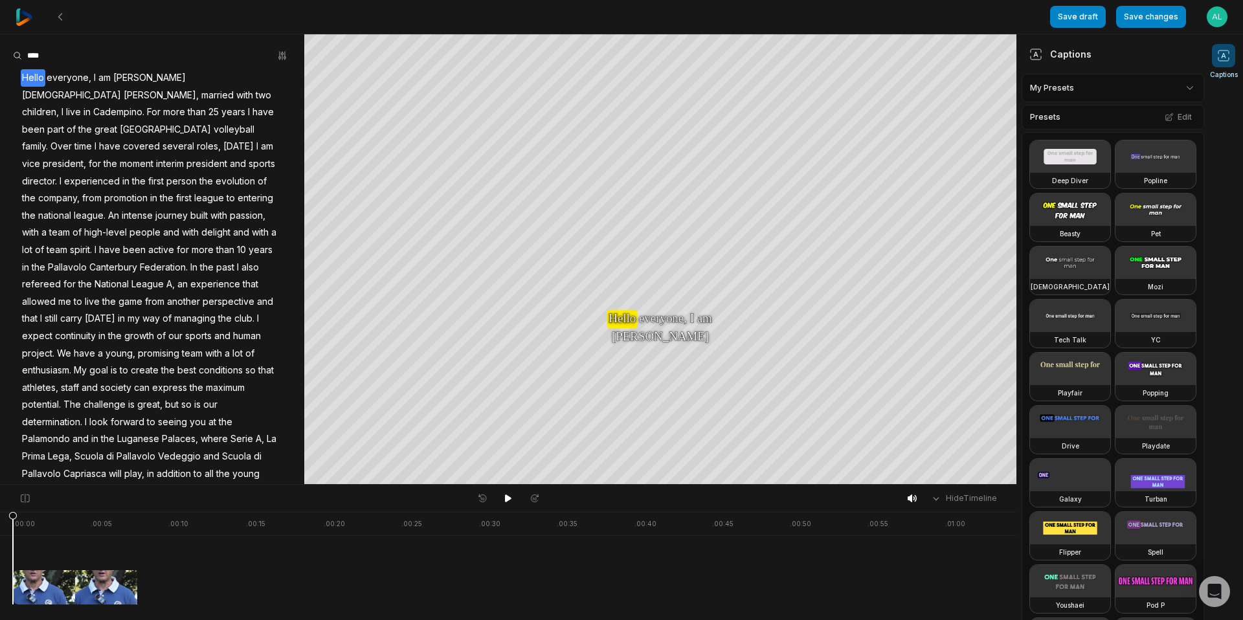
click at [117, 78] on span "[PERSON_NAME]" at bounding box center [149, 77] width 75 height 17
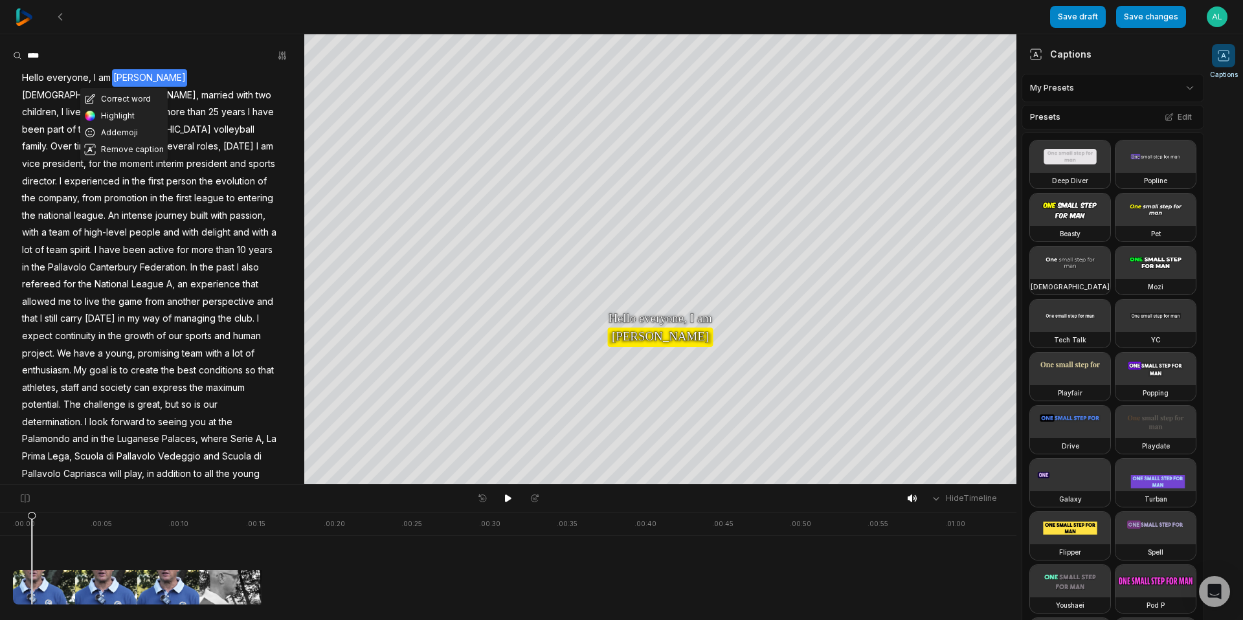
click at [122, 87] on span "[DEMOGRAPHIC_DATA]" at bounding box center [72, 95] width 102 height 17
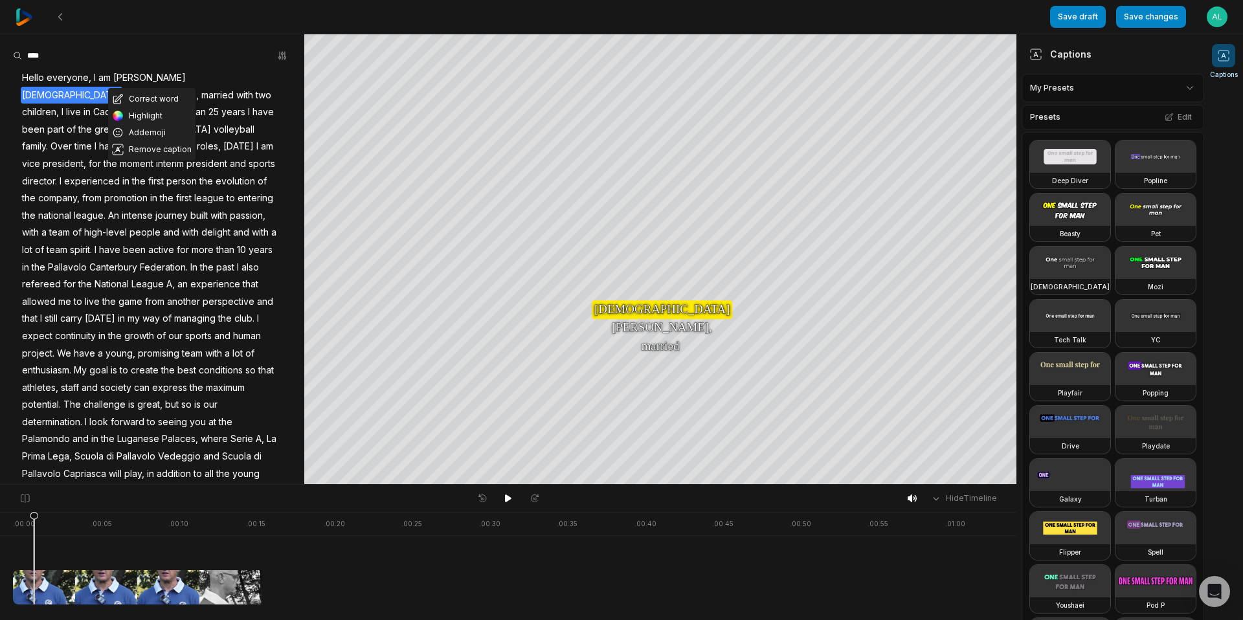
click at [164, 146] on button "Remove caption" at bounding box center [151, 149] width 87 height 17
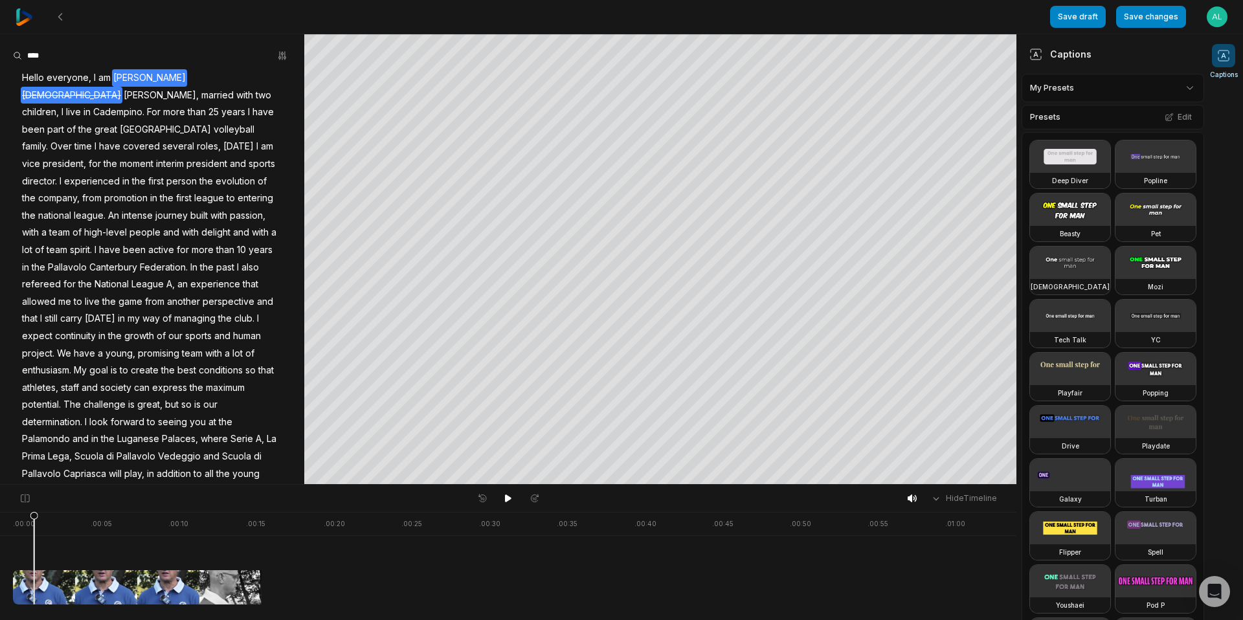
click at [126, 75] on span "[PERSON_NAME]" at bounding box center [149, 77] width 75 height 17
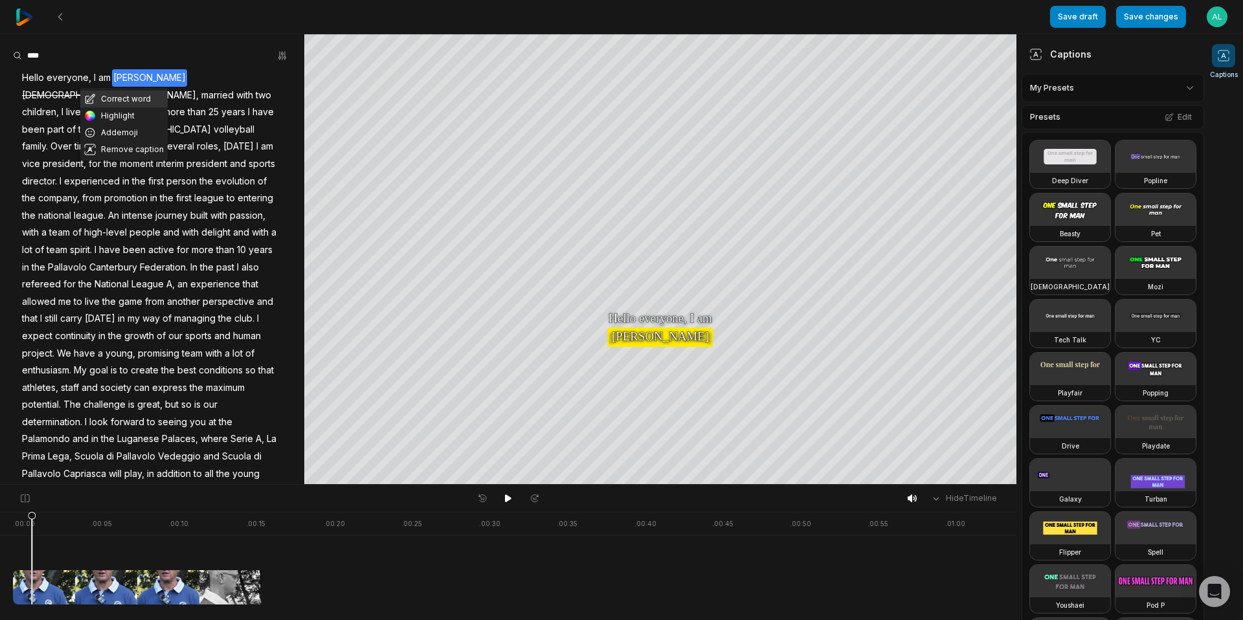
click at [122, 96] on button "Correct word" at bounding box center [123, 99] width 87 height 17
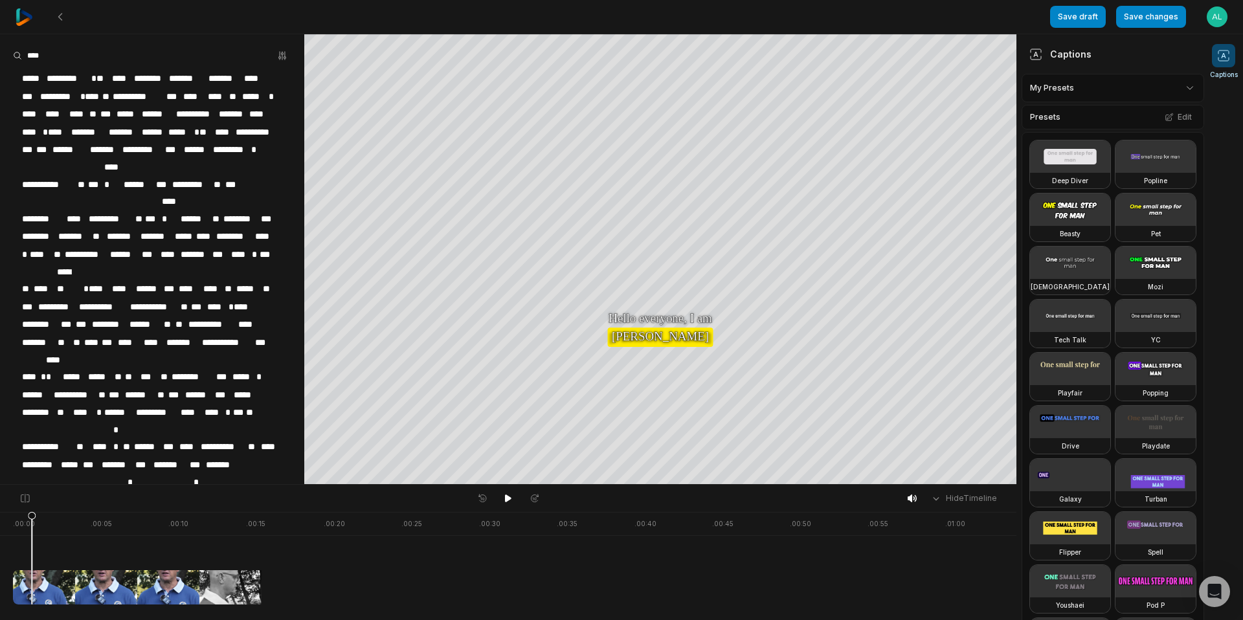
click at [131, 77] on span "****" at bounding box center [122, 78] width 22 height 17
